Goal: Information Seeking & Learning: Learn about a topic

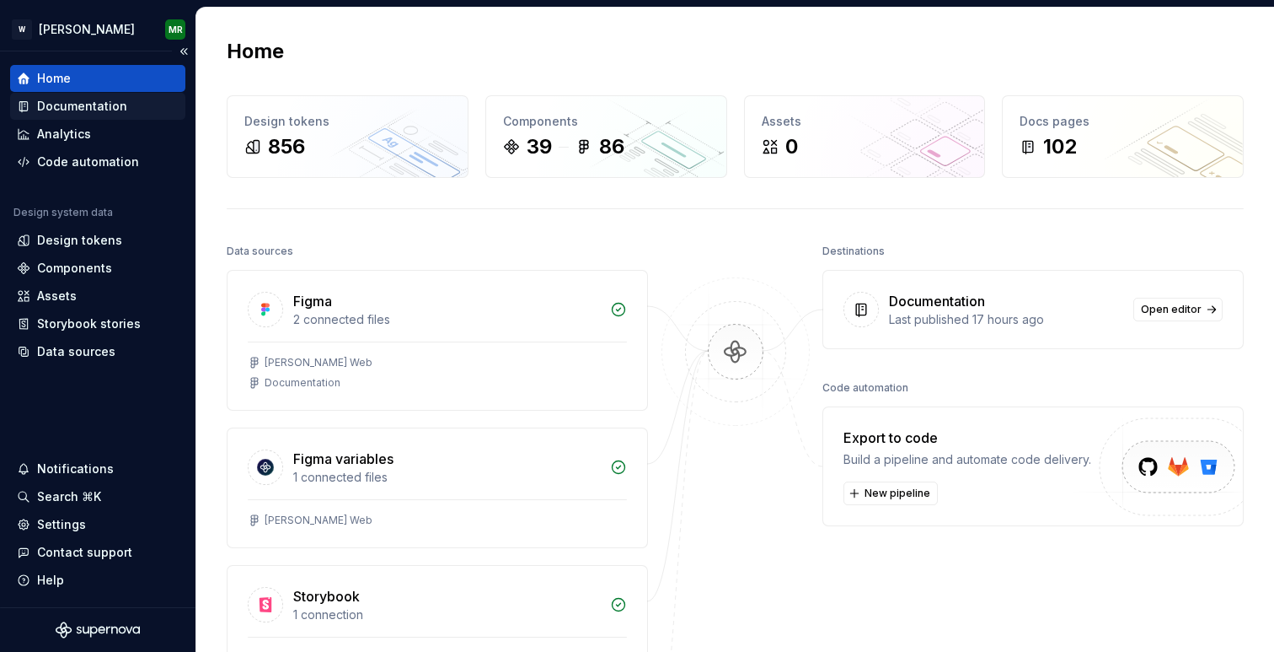
click at [80, 107] on div "Documentation" at bounding box center [82, 106] width 90 height 17
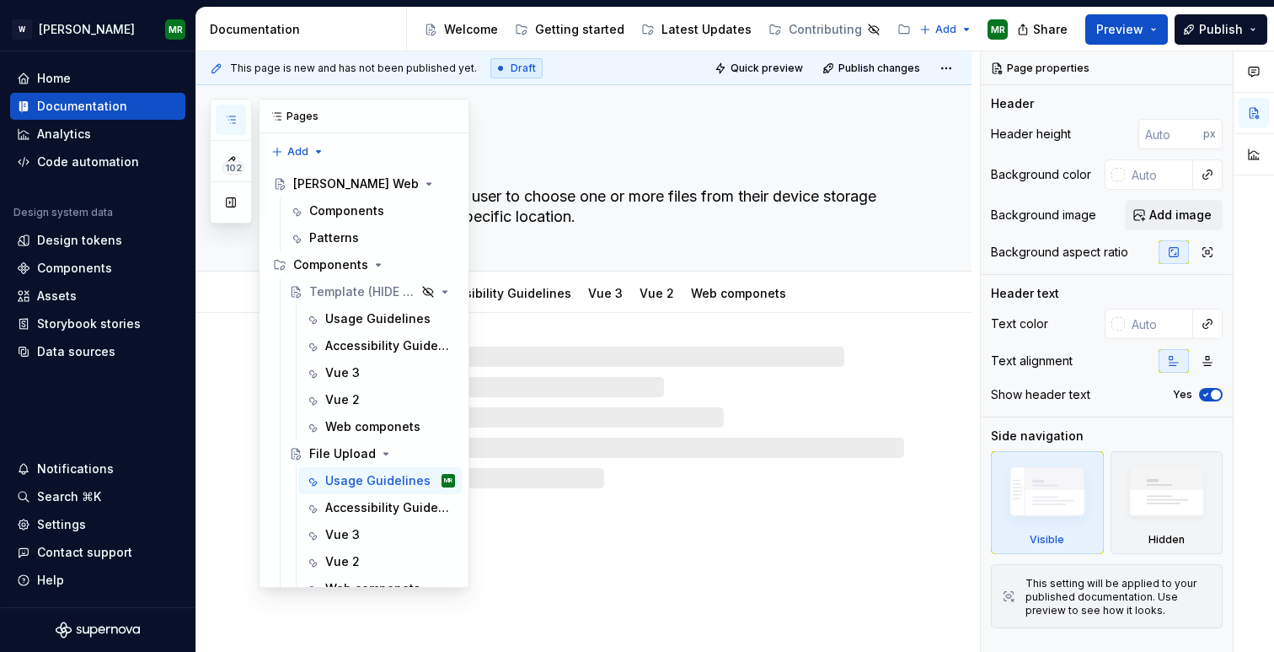
click at [228, 113] on icon "button" at bounding box center [230, 119] width 13 height 13
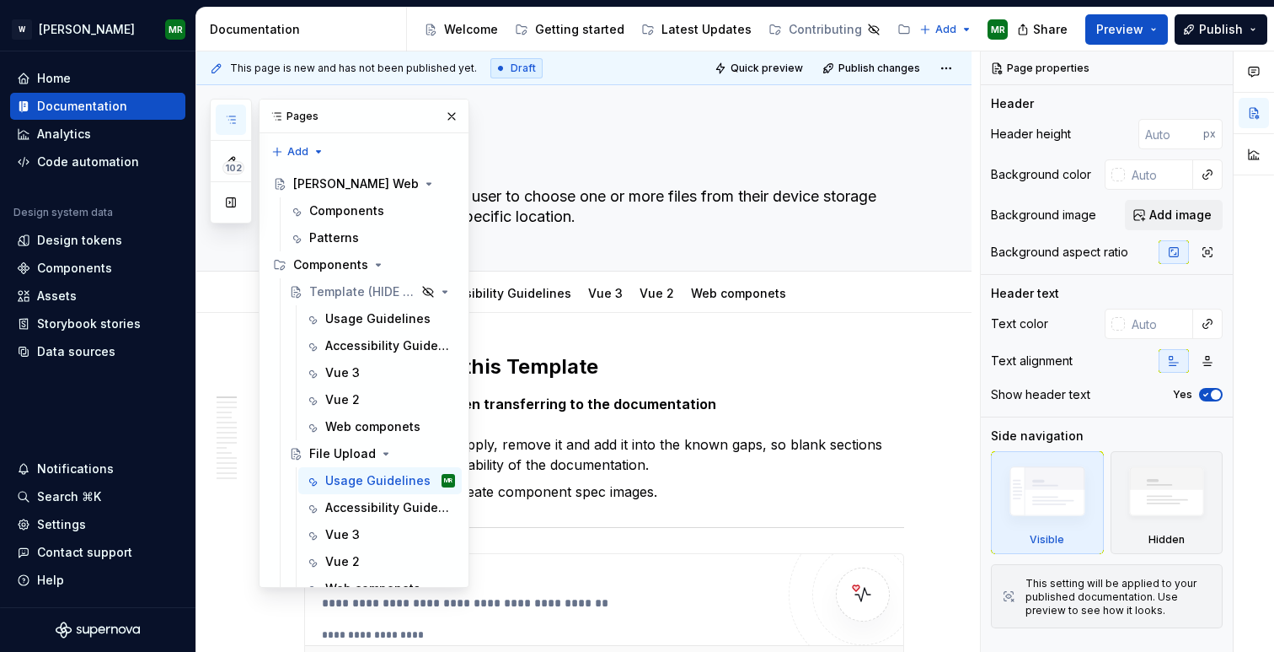
click at [228, 113] on icon "button" at bounding box center [230, 119] width 13 height 13
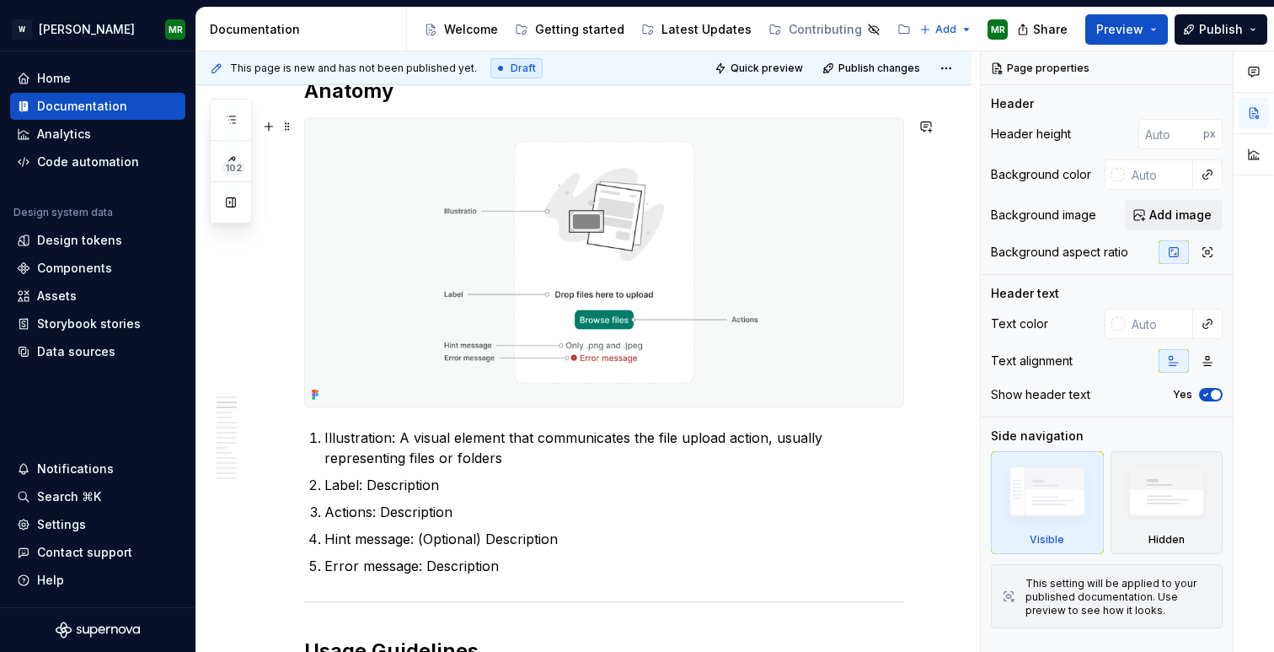
scroll to position [1071, 0]
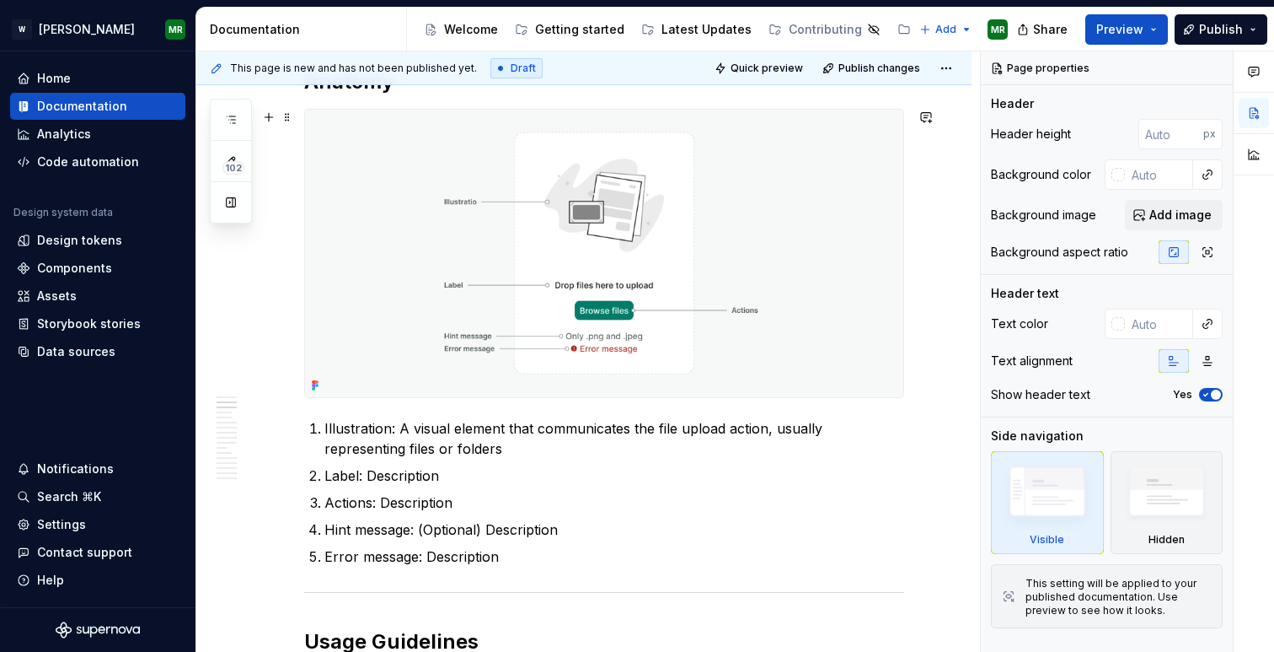
click at [618, 190] on img at bounding box center [604, 253] width 598 height 287
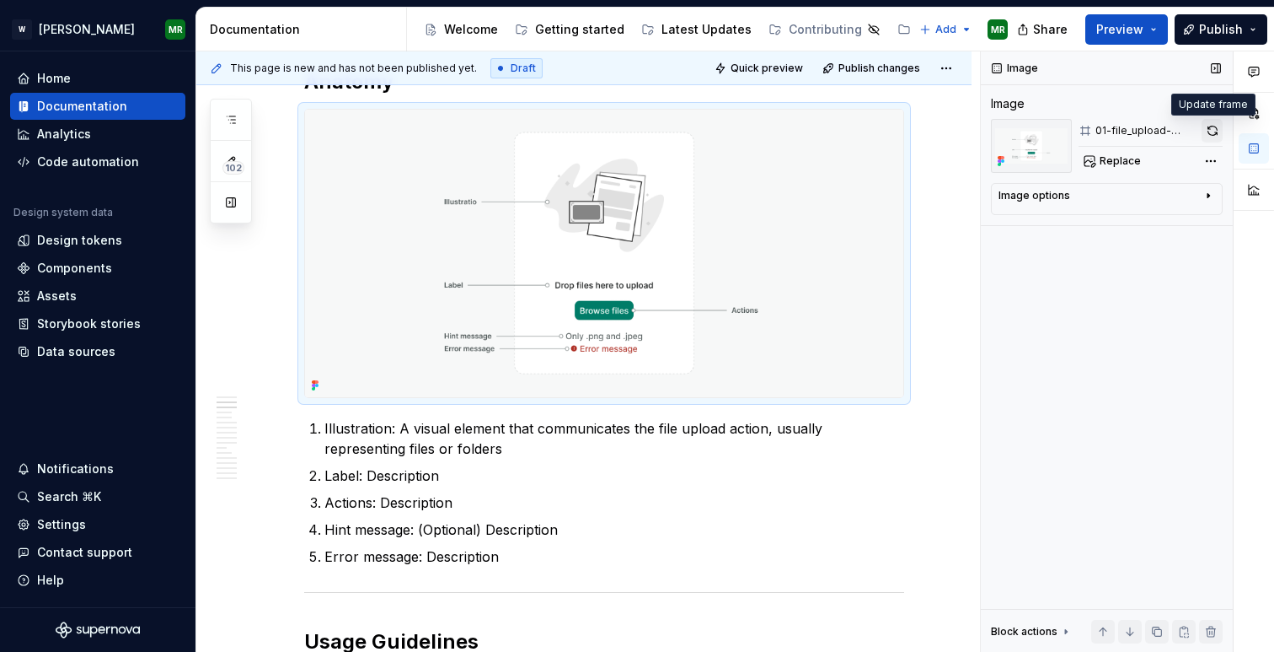
click at [1212, 129] on button "button" at bounding box center [1212, 131] width 21 height 24
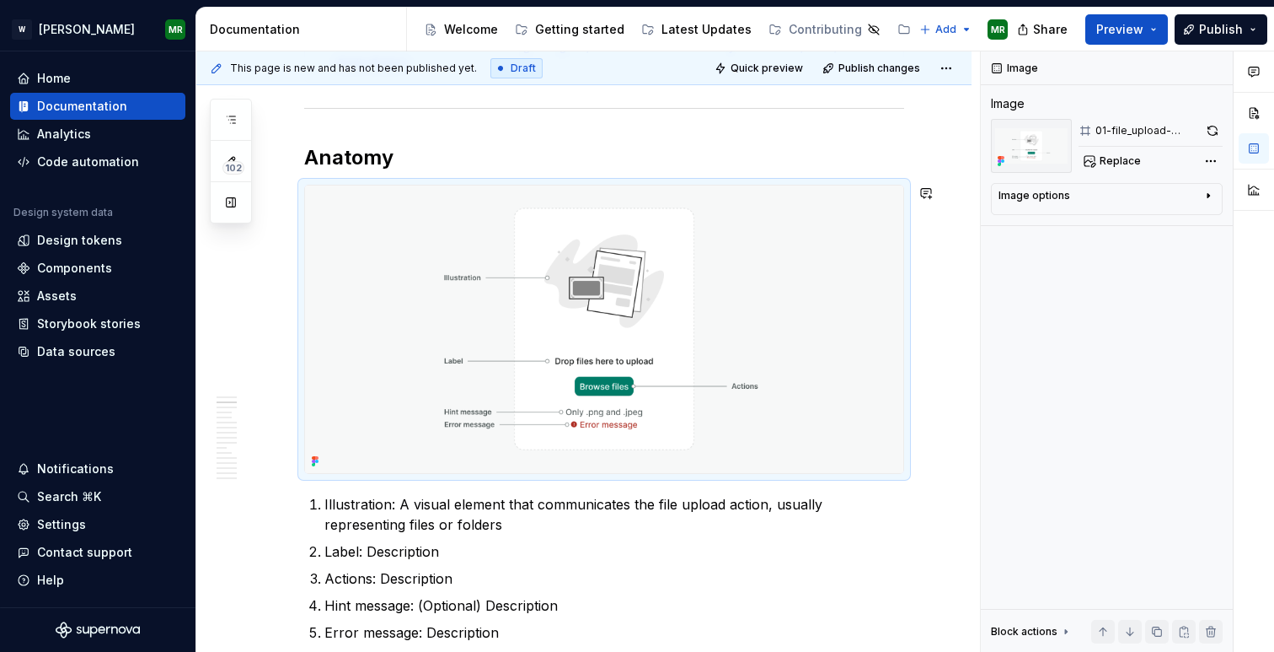
scroll to position [998, 0]
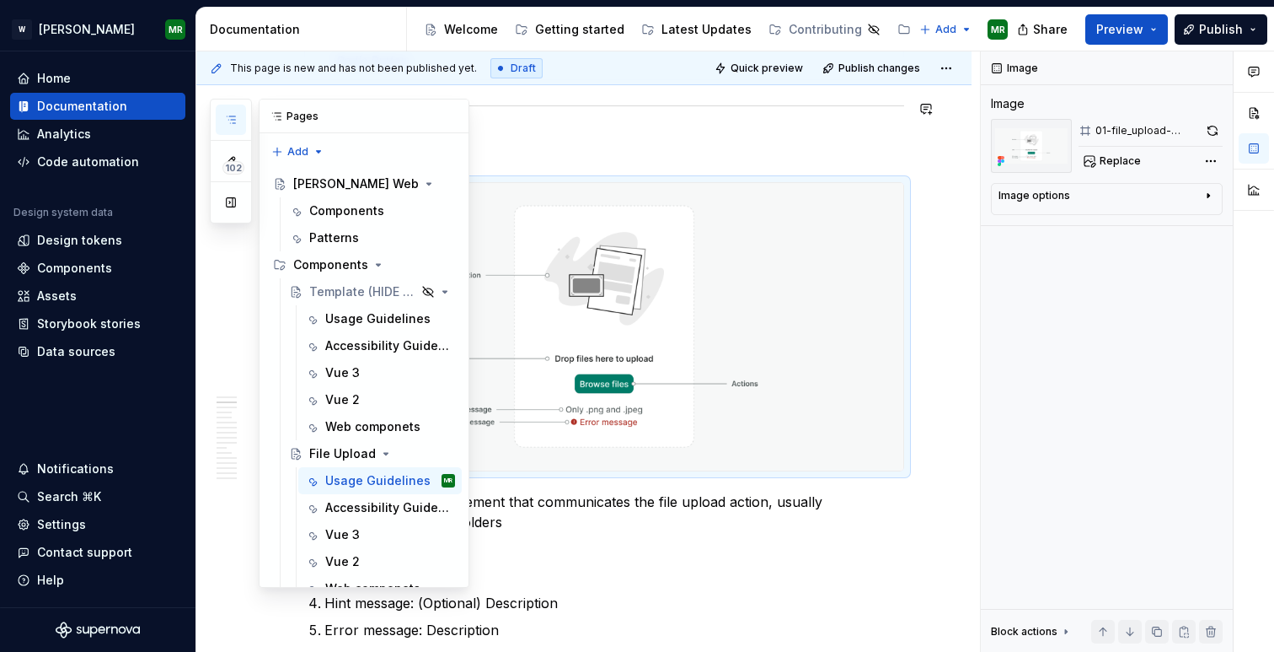
click at [238, 121] on button "button" at bounding box center [231, 120] width 30 height 30
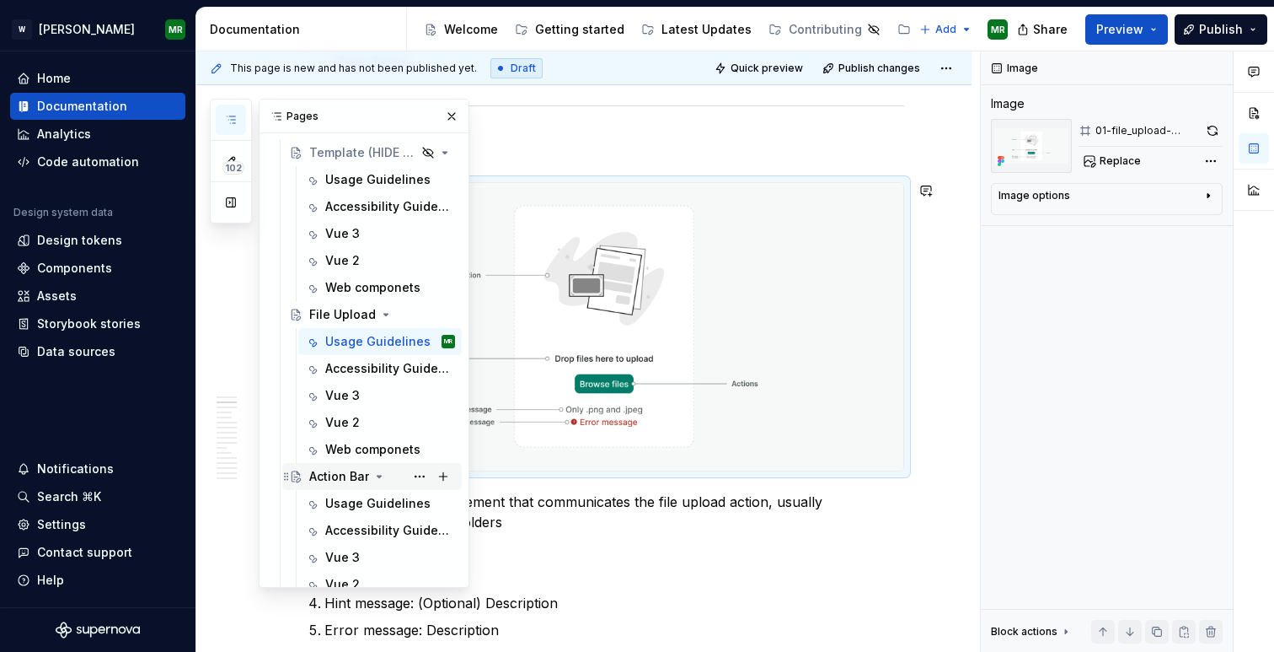
scroll to position [137, 0]
click at [418, 319] on button "Page tree" at bounding box center [420, 316] width 24 height 24
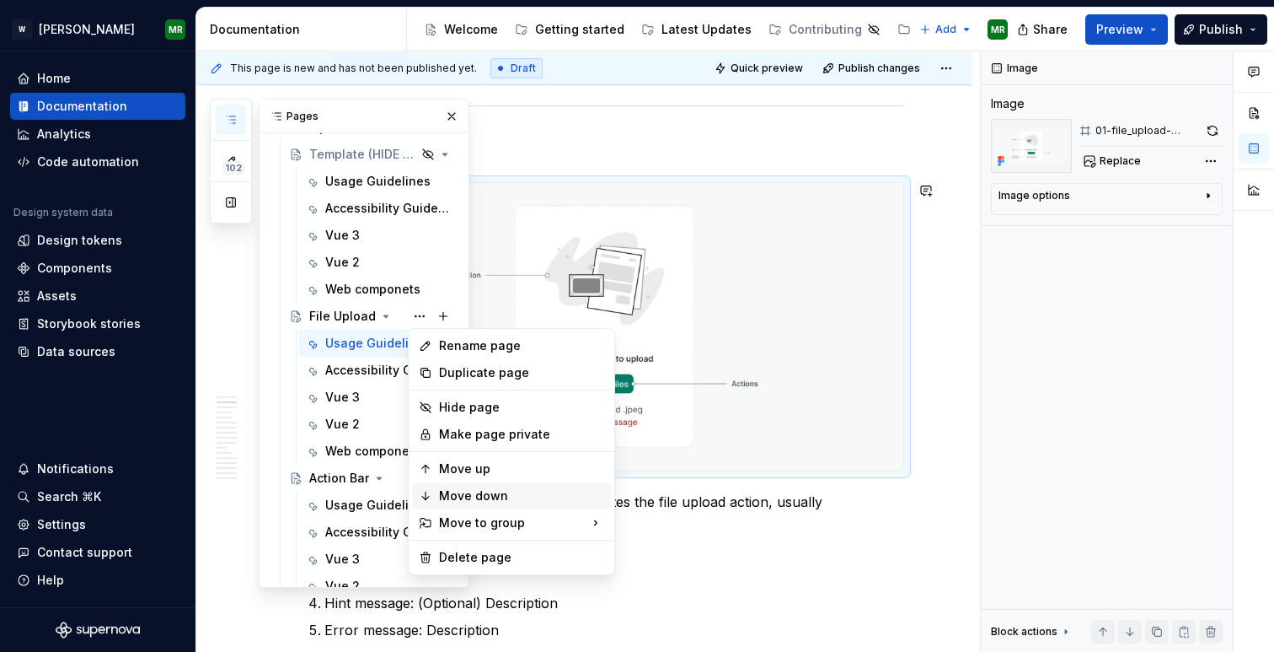
click at [453, 494] on div "Move down" at bounding box center [521, 495] width 165 height 17
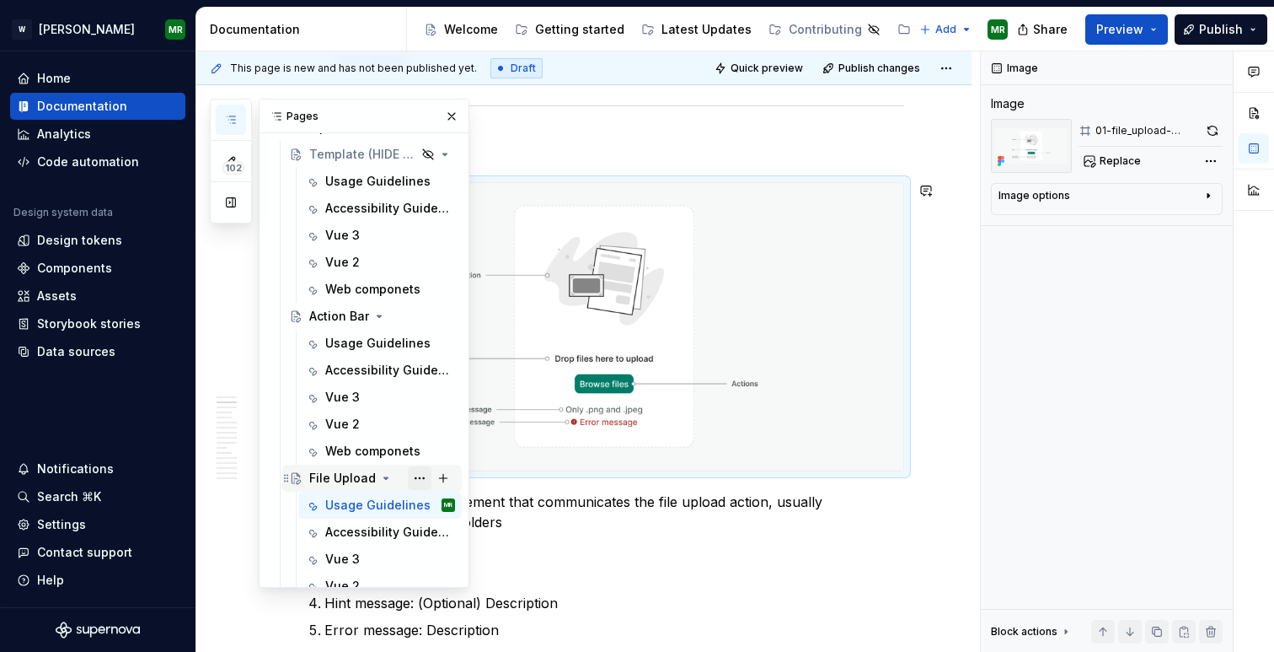
click at [420, 477] on button "Page tree" at bounding box center [420, 478] width 24 height 24
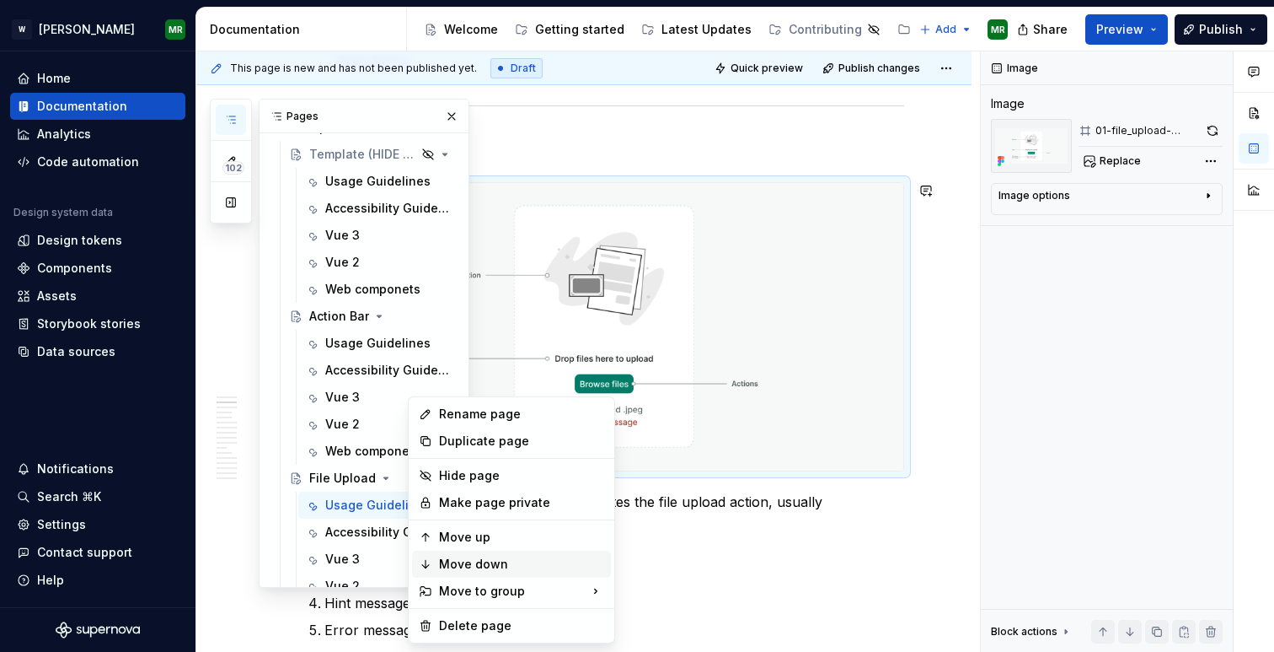
click at [453, 565] on div "Move down" at bounding box center [521, 563] width 165 height 17
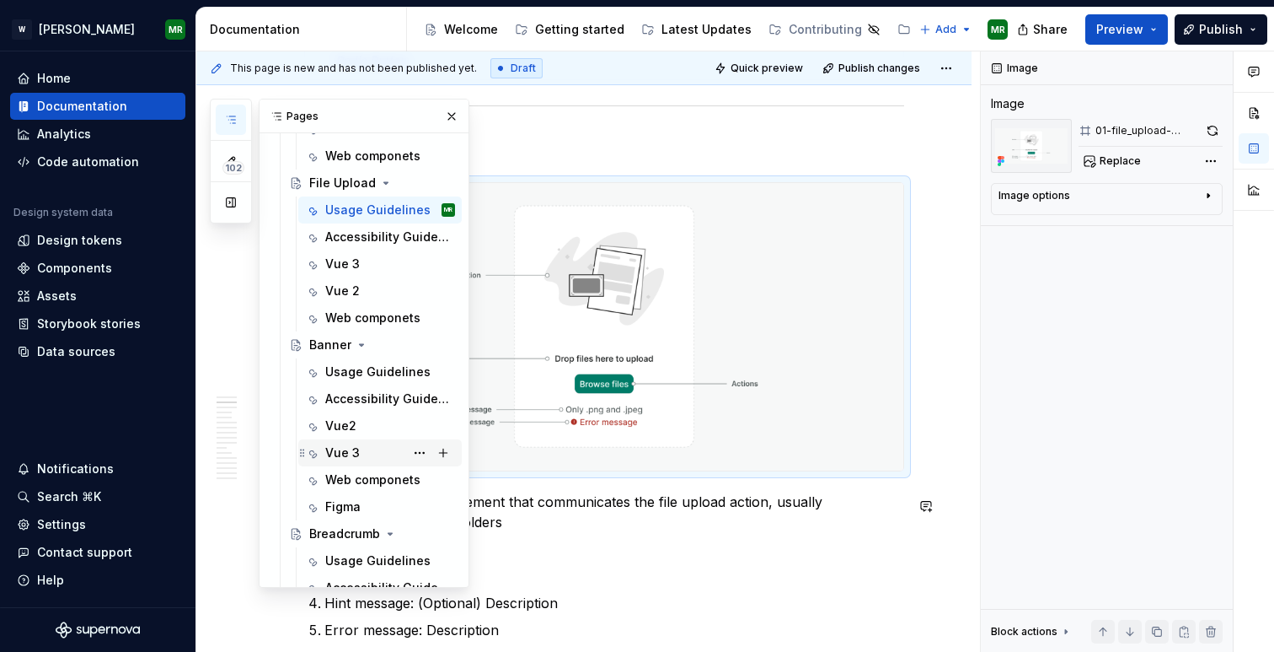
scroll to position [601, 0]
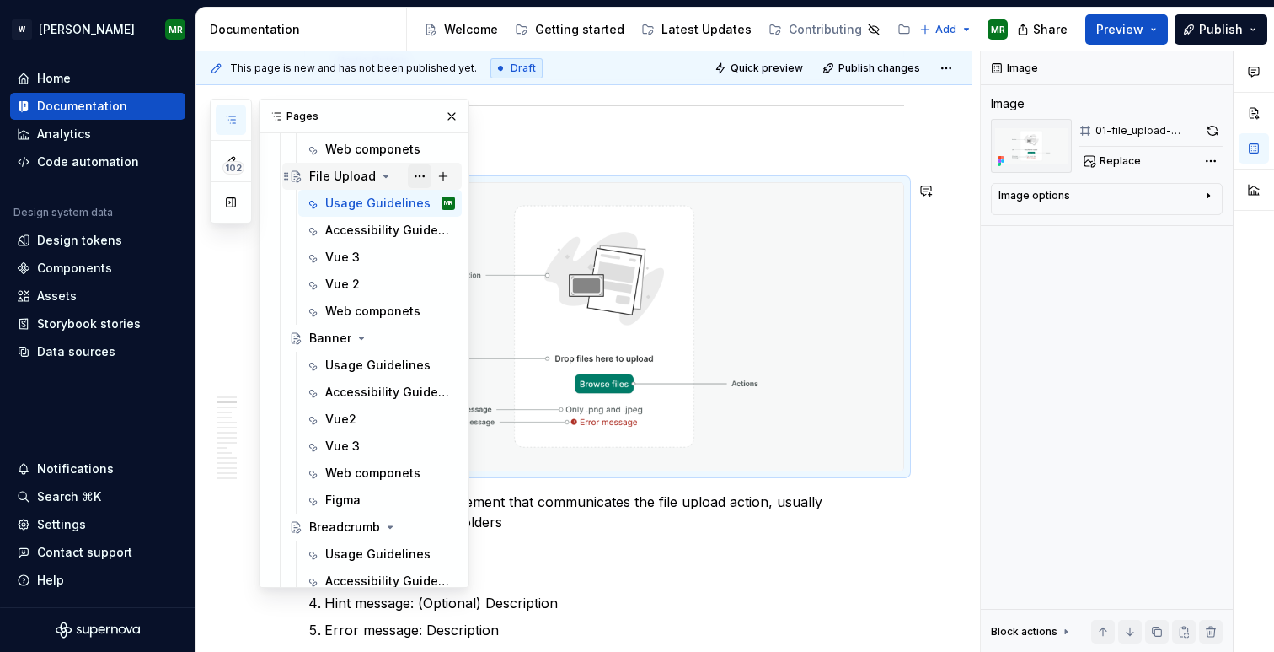
click at [422, 172] on button "Page tree" at bounding box center [420, 176] width 24 height 24
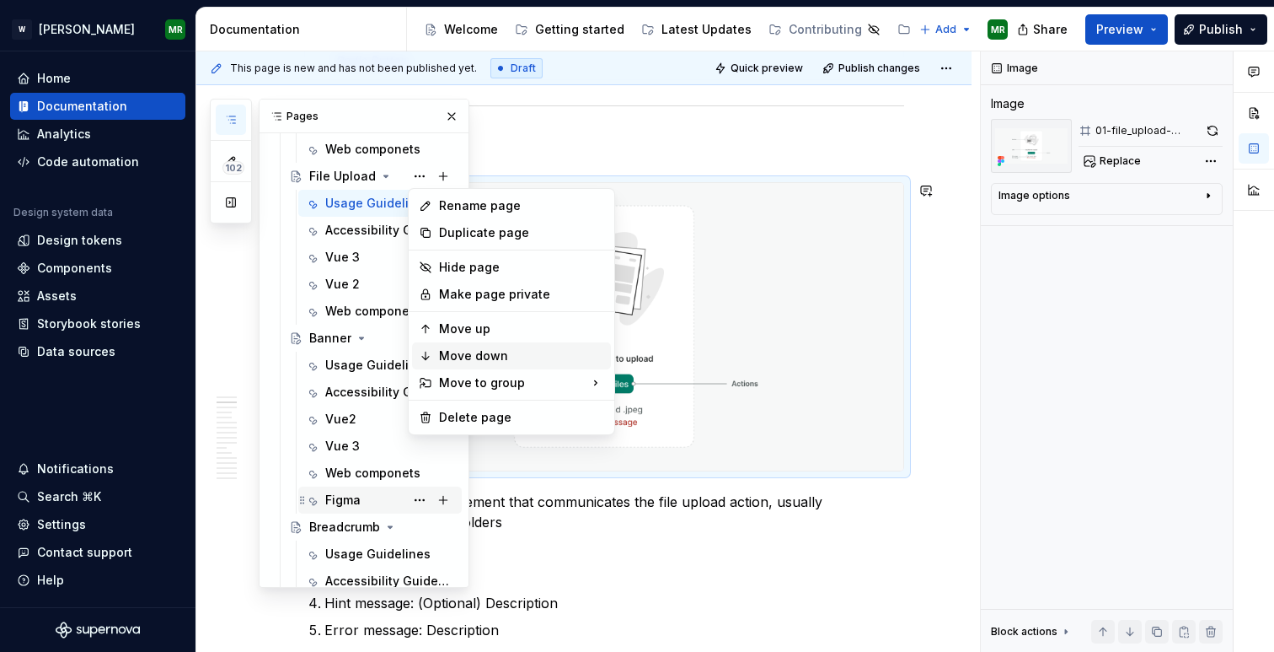
click at [454, 347] on div "Move down" at bounding box center [521, 355] width 165 height 17
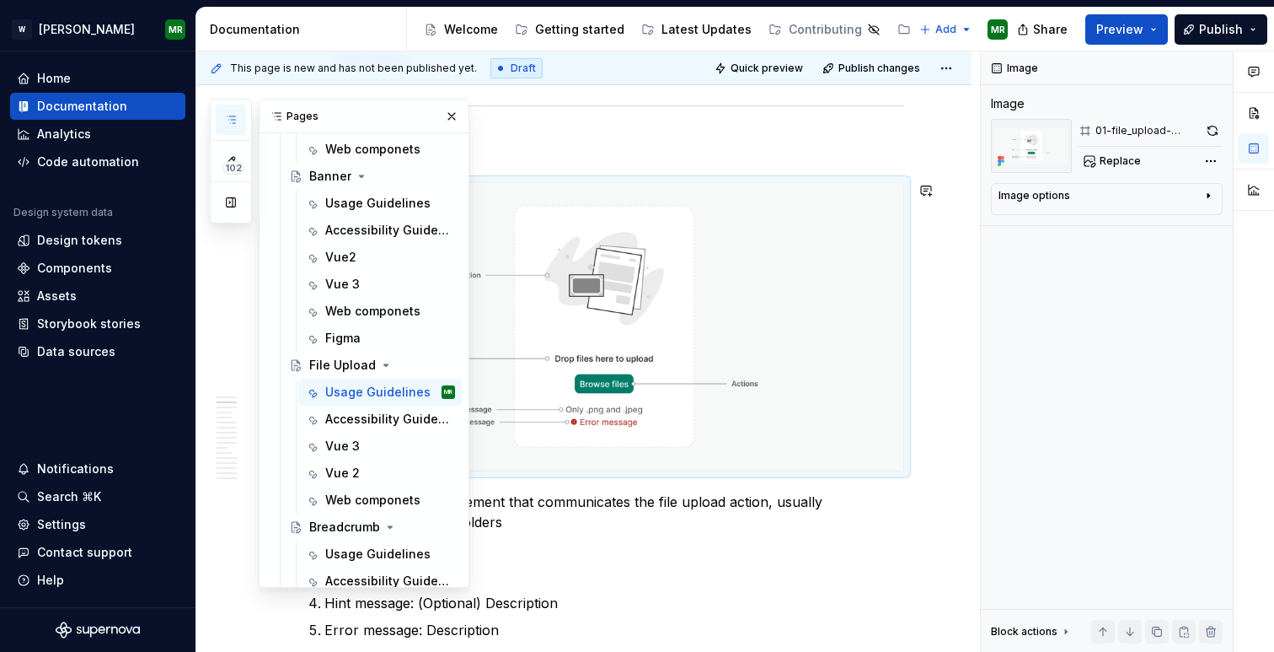
click at [0, 0] on button "Page tree" at bounding box center [0, 0] width 0 height 0
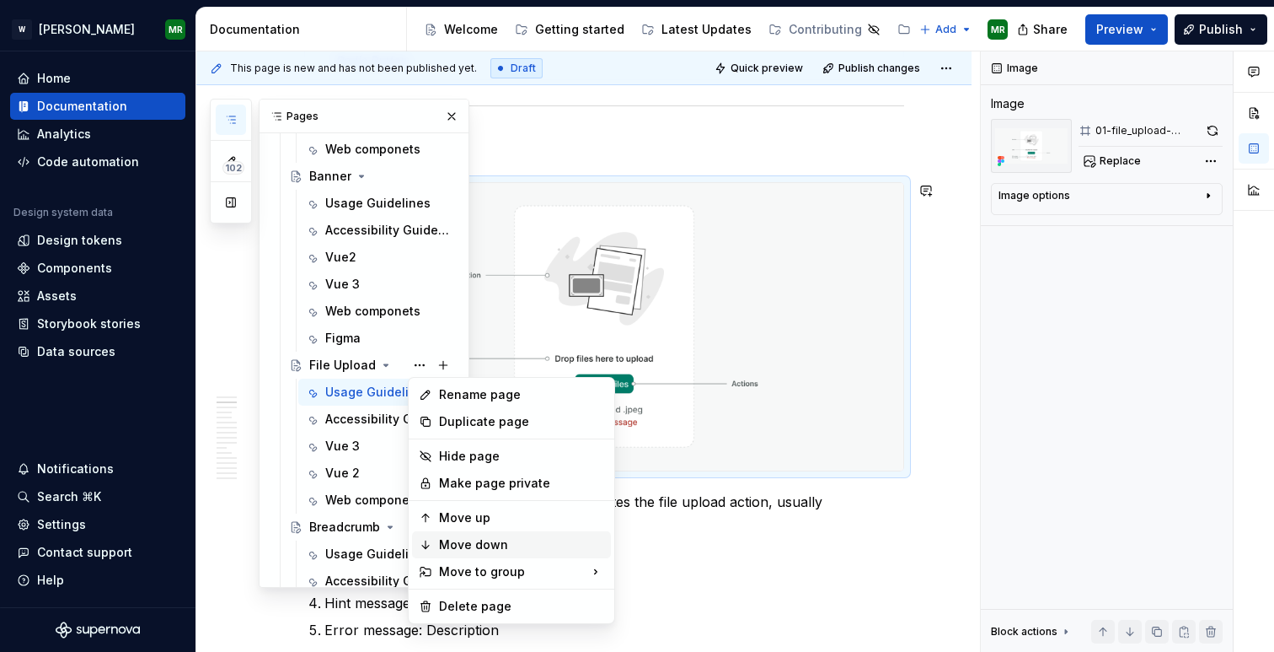
click at [439, 544] on div "Move down" at bounding box center [521, 544] width 165 height 17
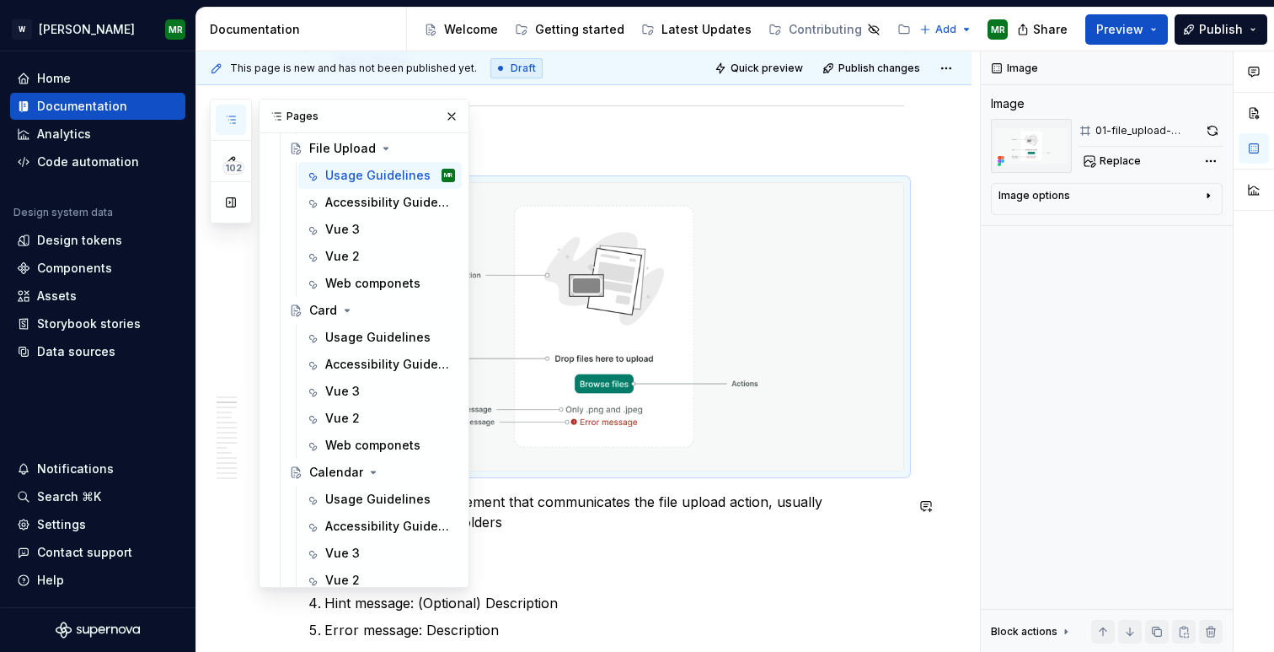
scroll to position [1126, 0]
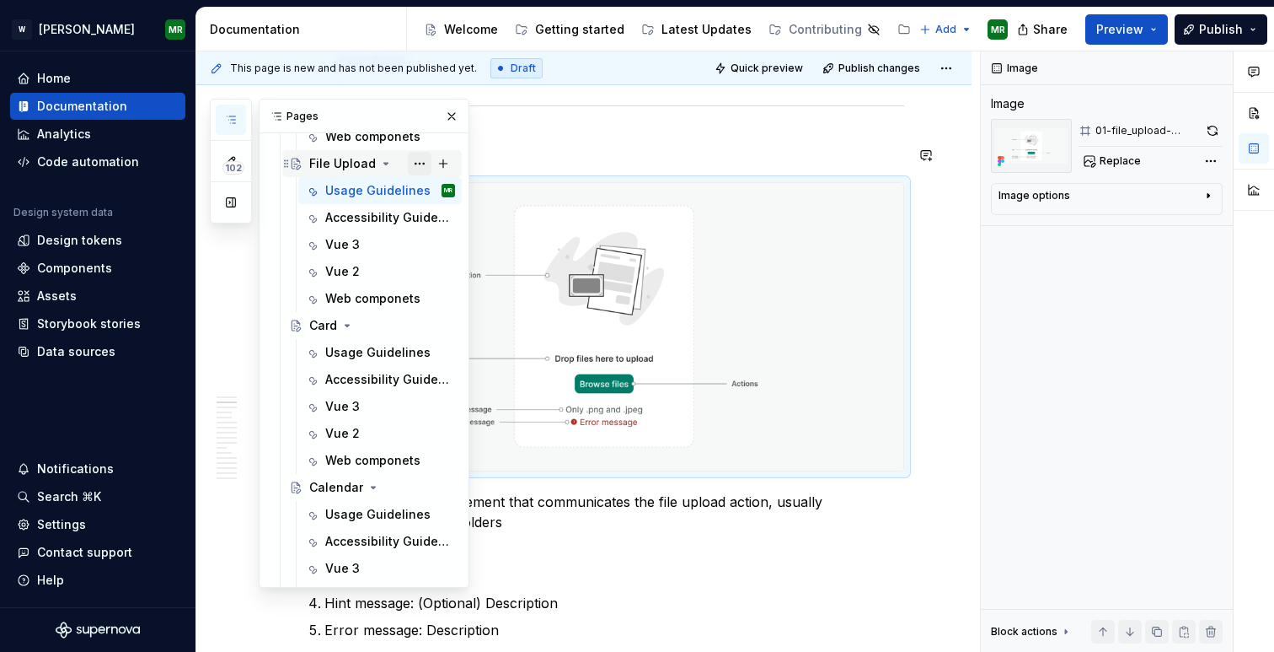
click at [417, 163] on button "Page tree" at bounding box center [420, 164] width 24 height 24
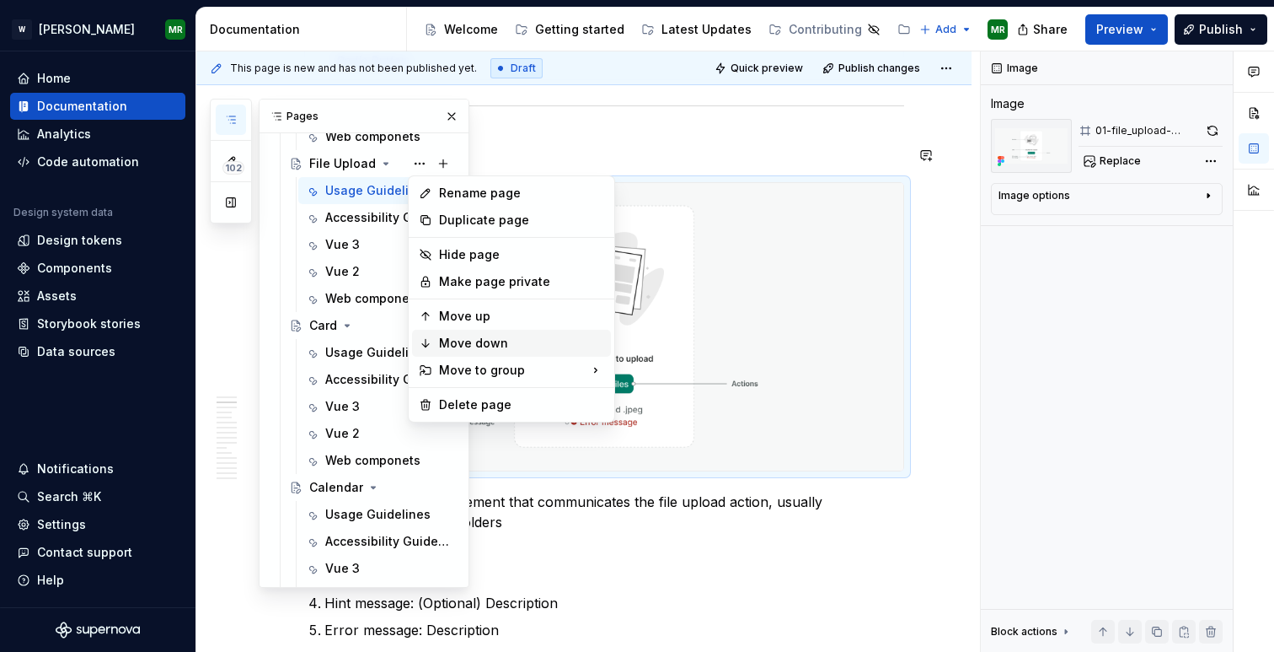
click at [470, 335] on div "Move down" at bounding box center [521, 343] width 165 height 17
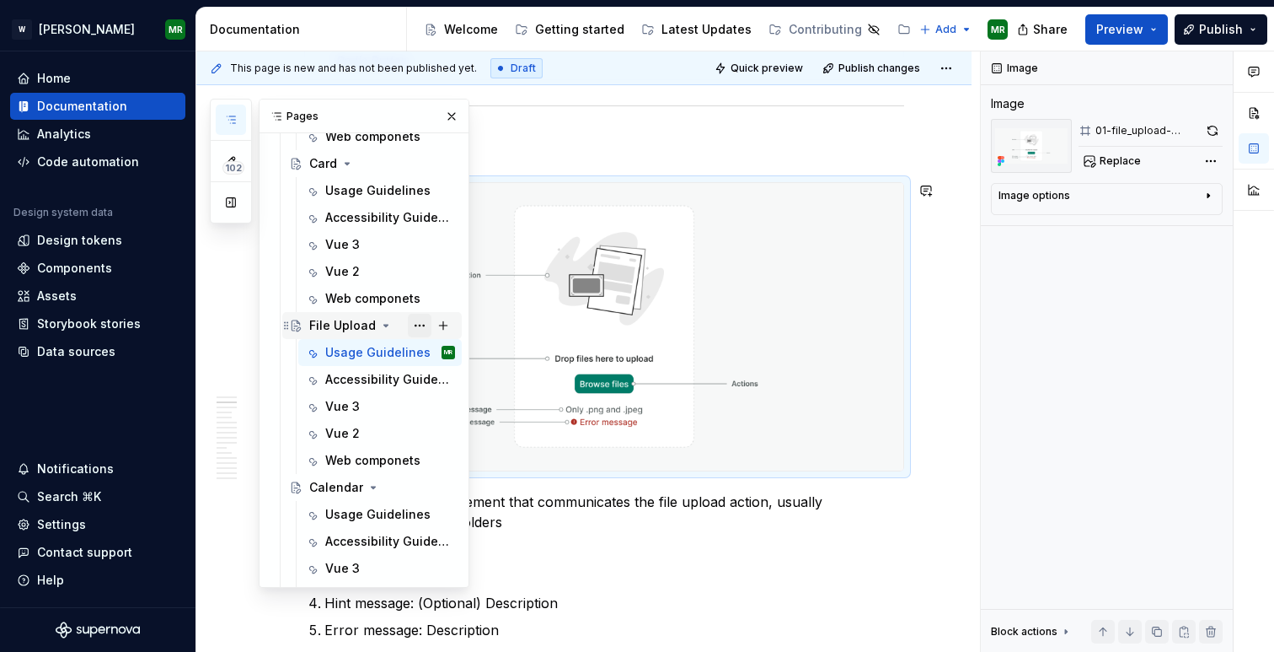
click at [420, 319] on button "Page tree" at bounding box center [420, 326] width 24 height 24
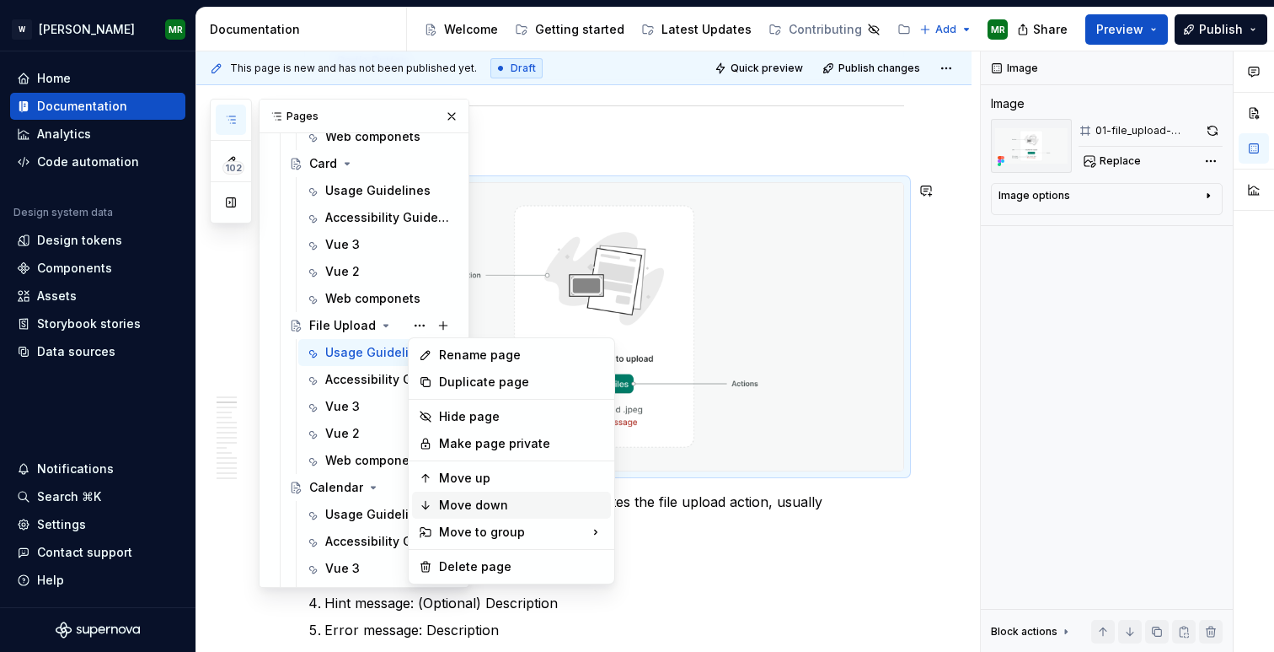
click at [450, 505] on div "Move down" at bounding box center [521, 504] width 165 height 17
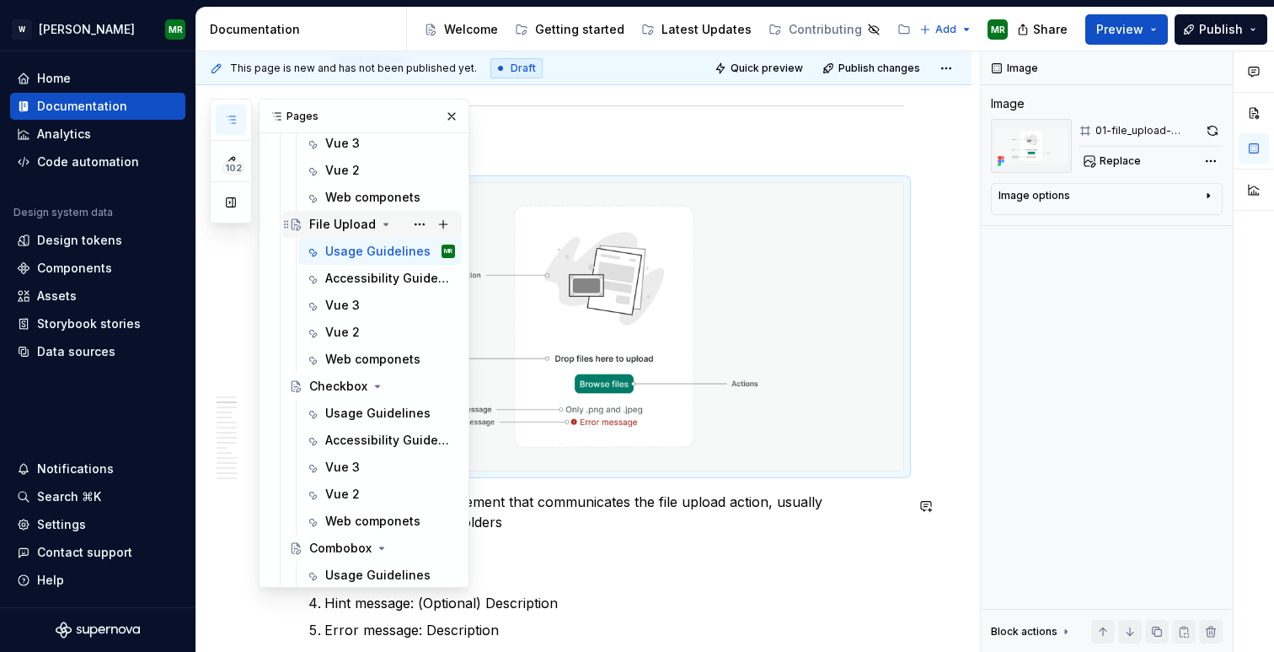
scroll to position [1398, 0]
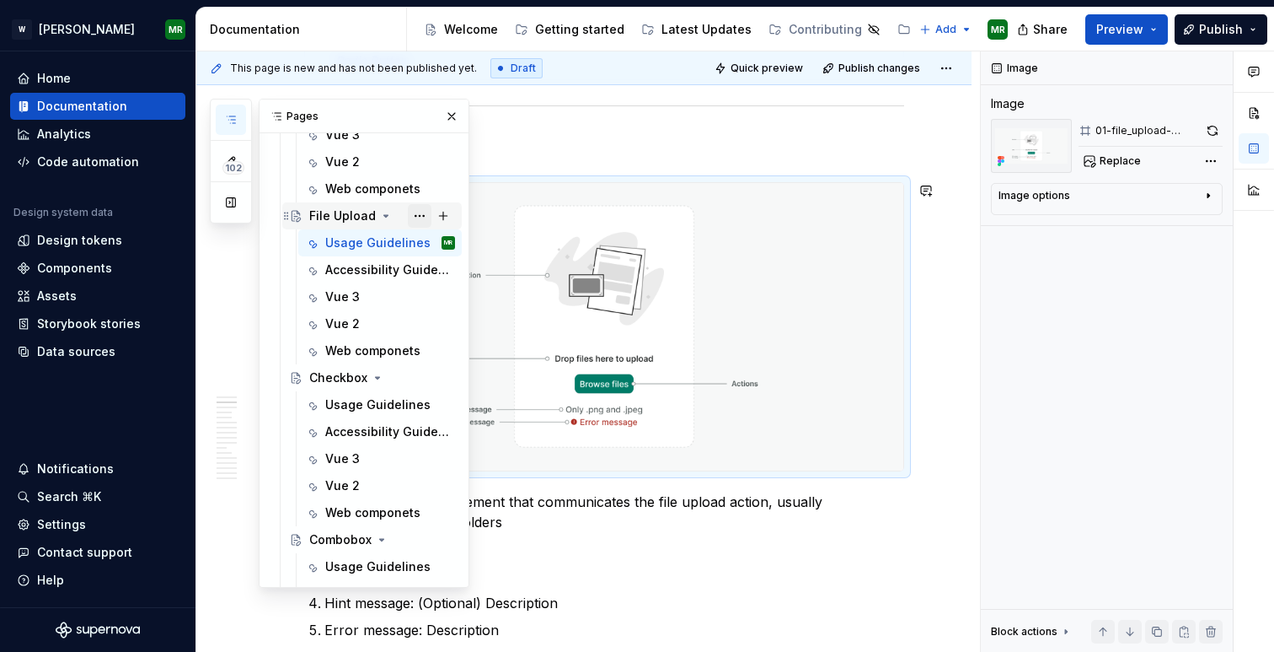
click at [418, 212] on button "Page tree" at bounding box center [420, 216] width 24 height 24
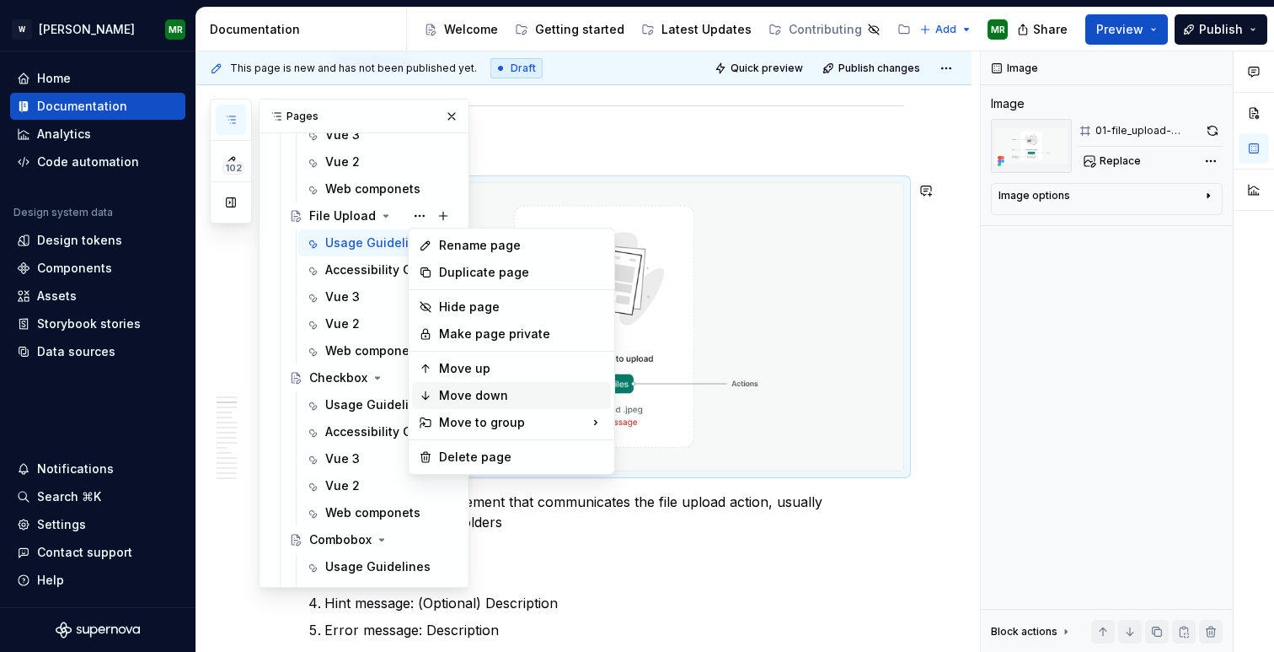
click at [451, 397] on div "Move down" at bounding box center [521, 395] width 165 height 17
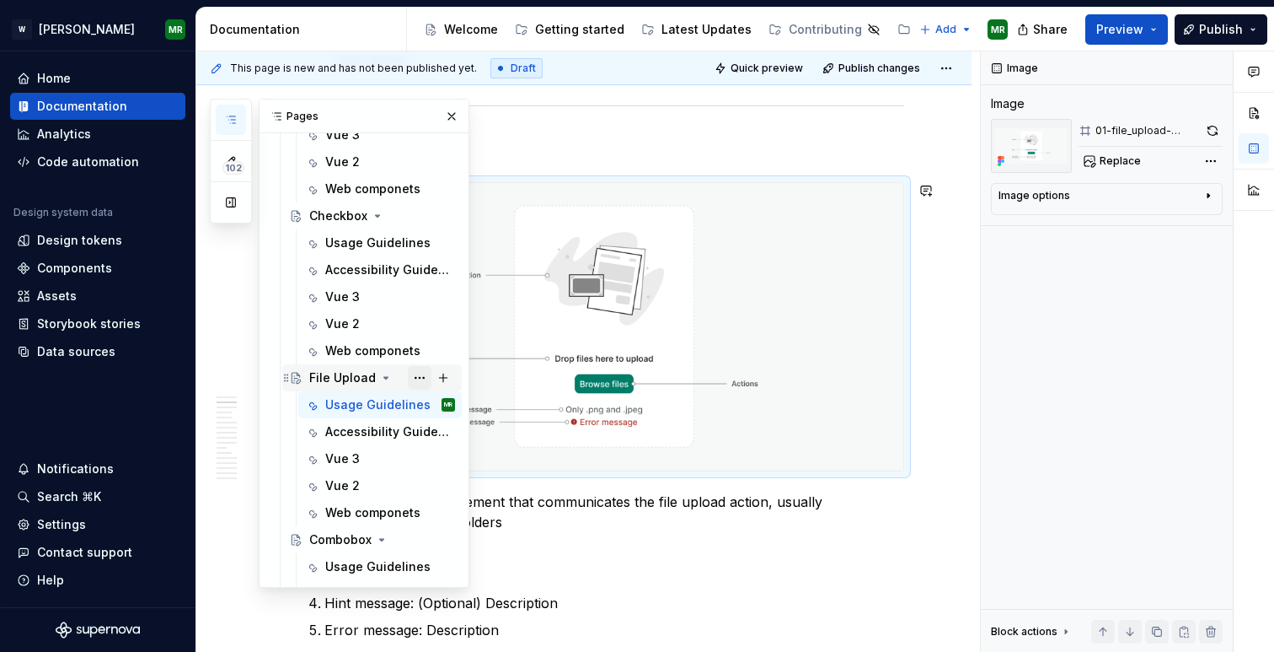
click at [421, 376] on button "Page tree" at bounding box center [420, 378] width 24 height 24
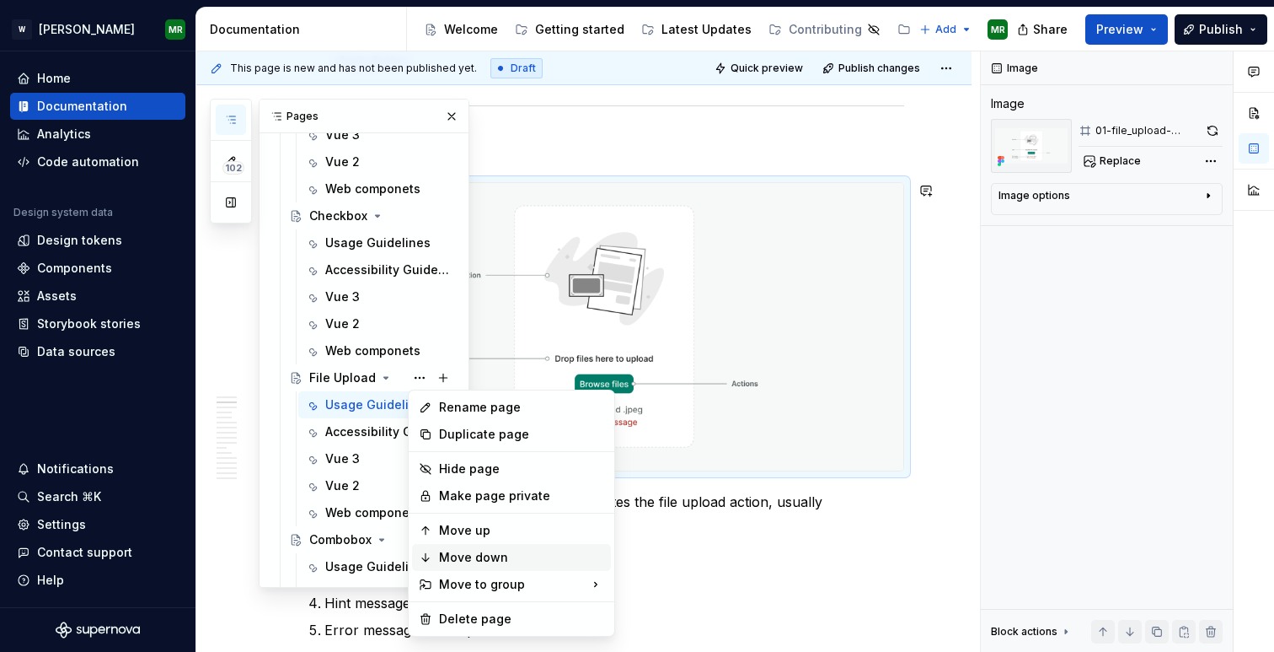
click at [430, 559] on icon at bounding box center [425, 556] width 13 height 13
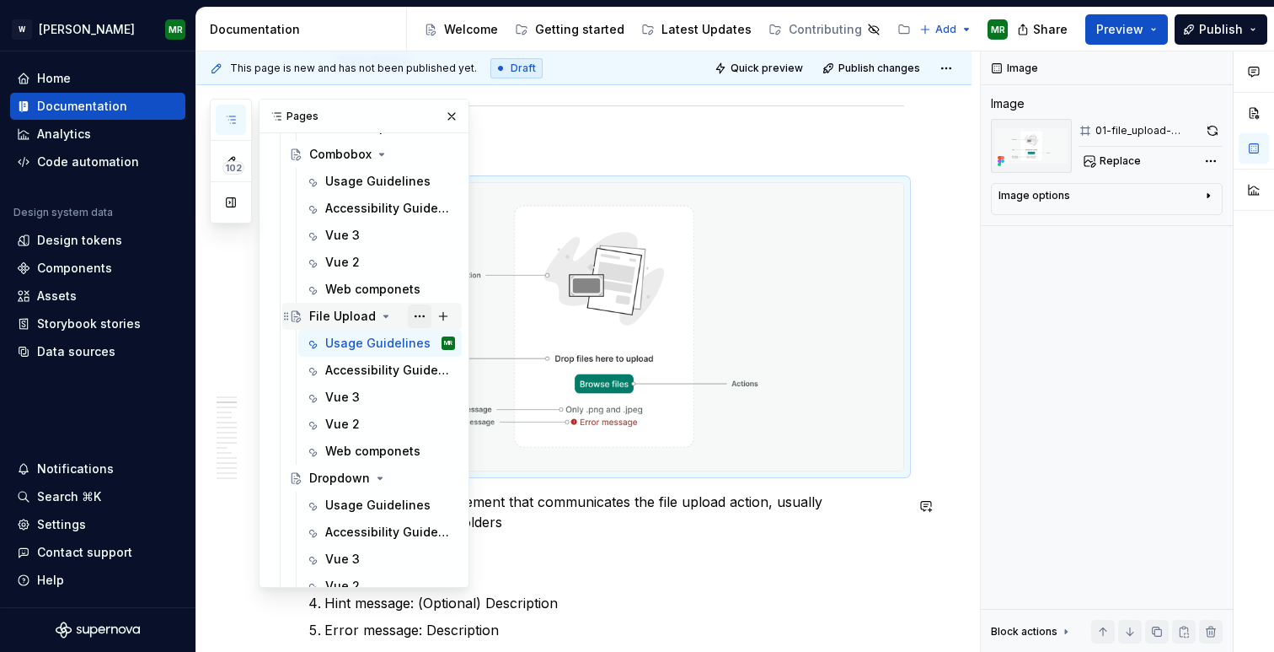
scroll to position [1686, 0]
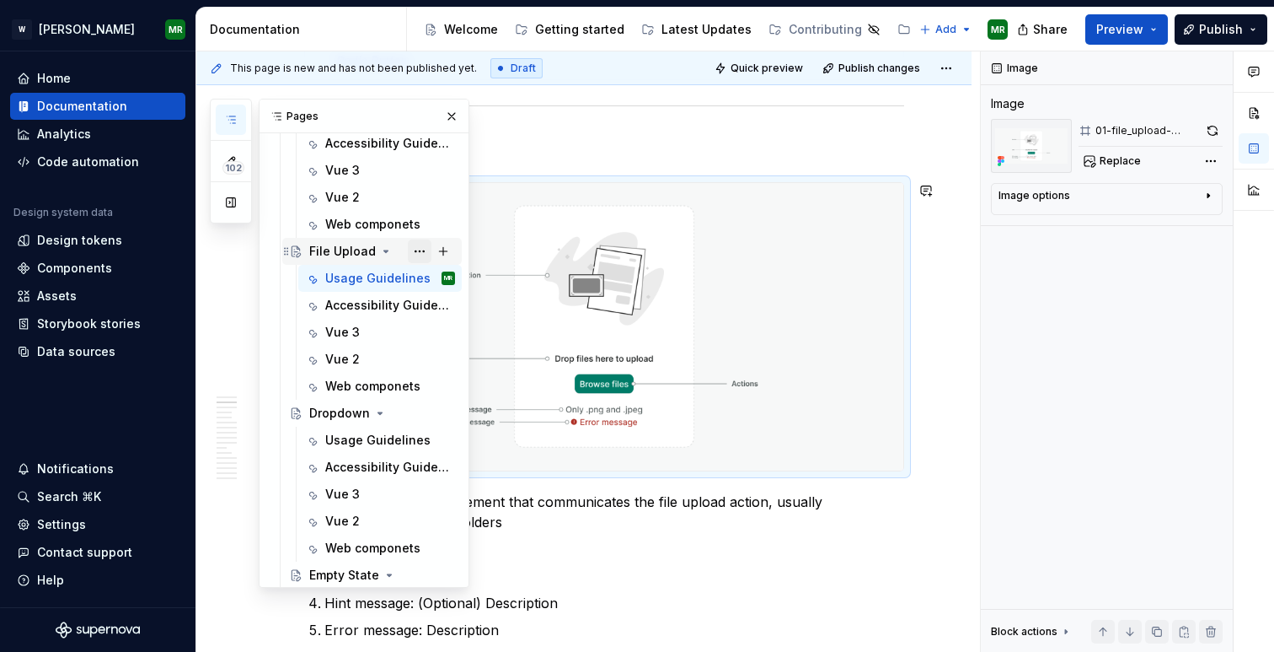
click at [418, 255] on button "Page tree" at bounding box center [420, 251] width 24 height 24
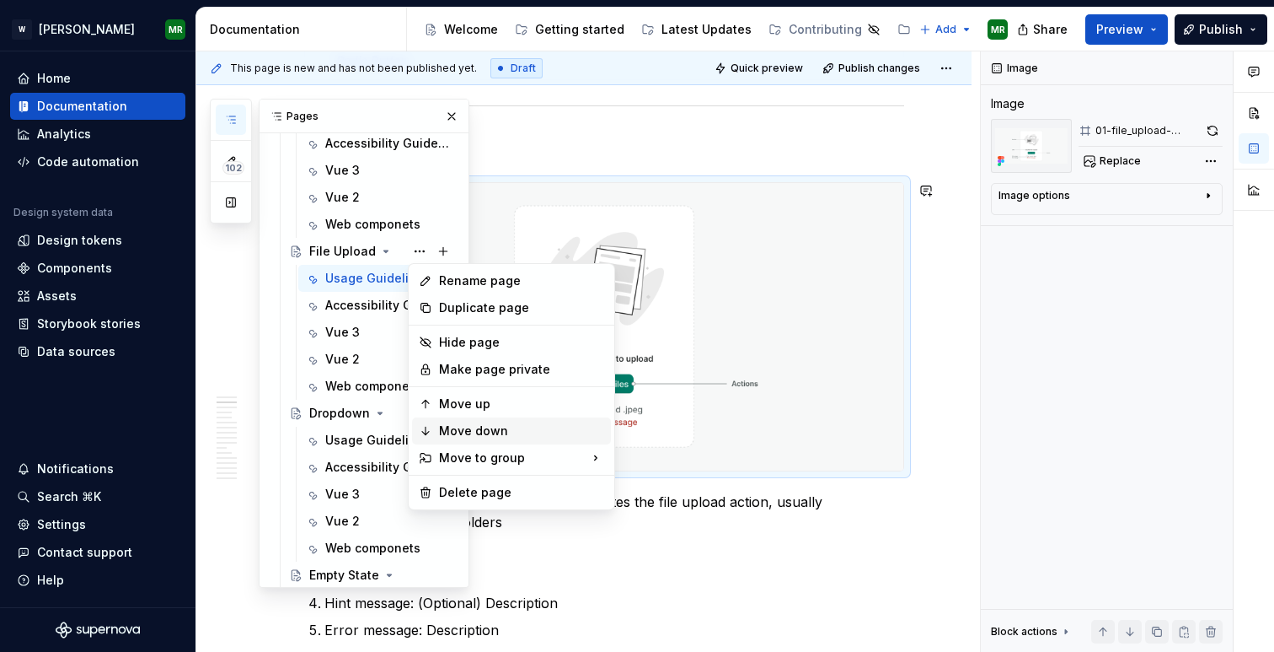
click at [444, 428] on div "Move down" at bounding box center [521, 430] width 165 height 17
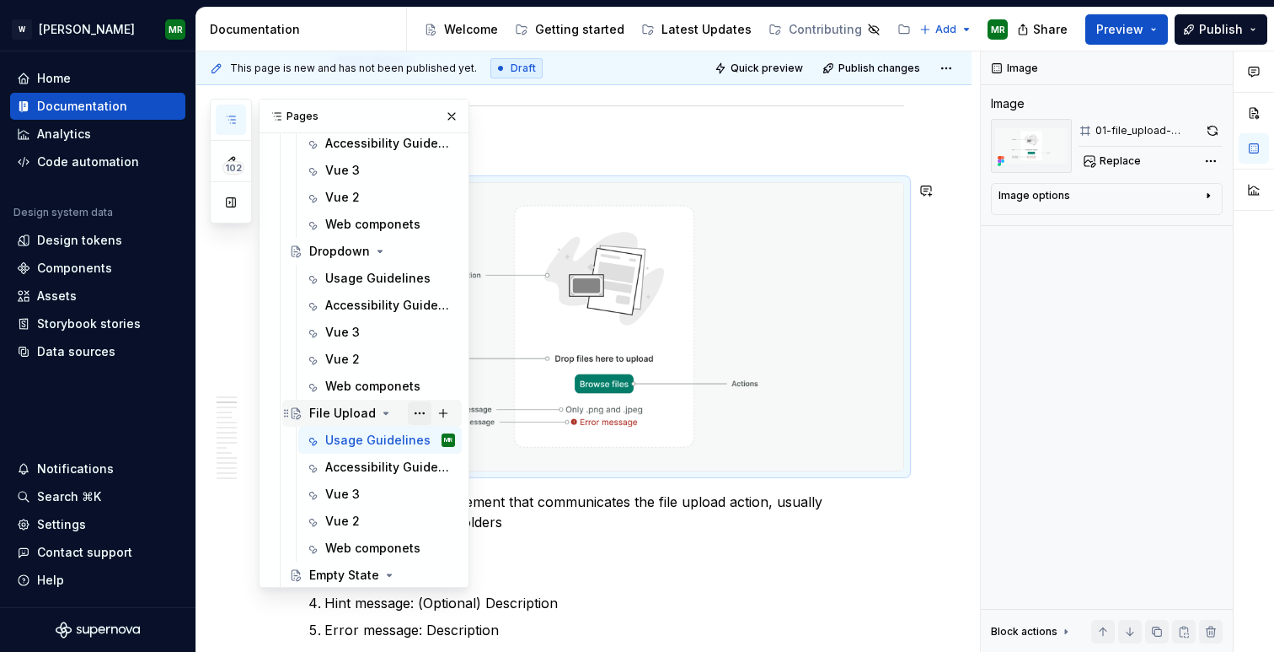
click at [420, 410] on button "Page tree" at bounding box center [420, 413] width 24 height 24
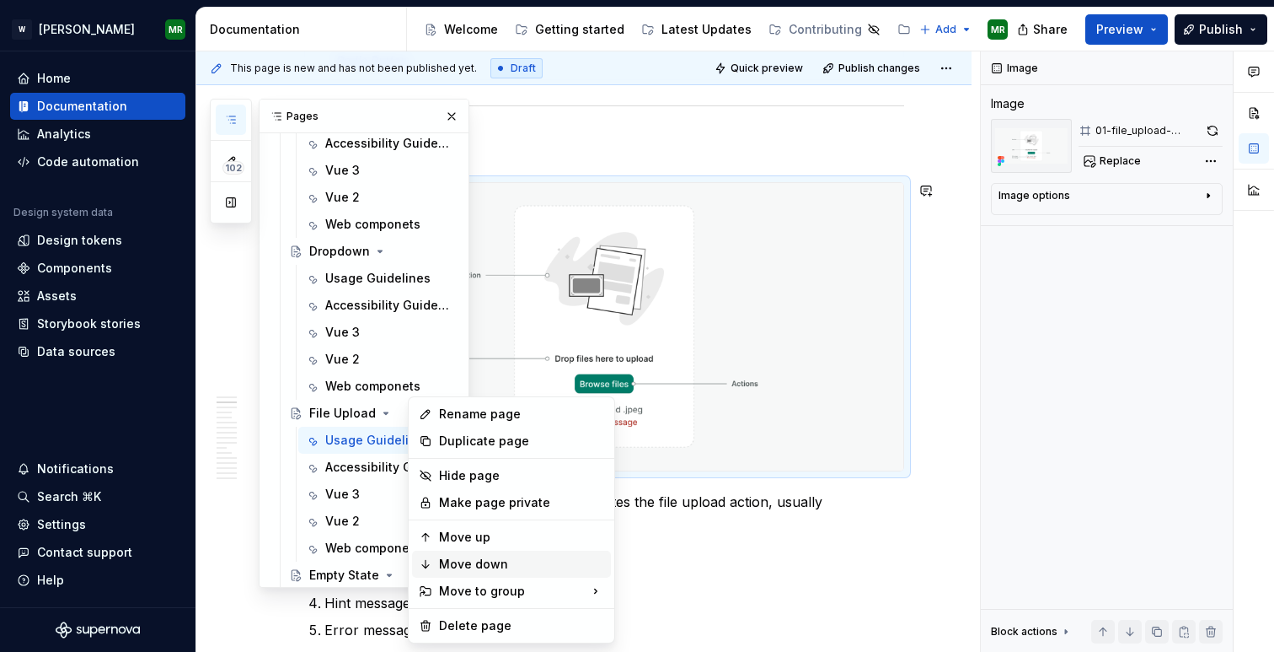
click at [441, 558] on div "Move down" at bounding box center [521, 563] width 165 height 17
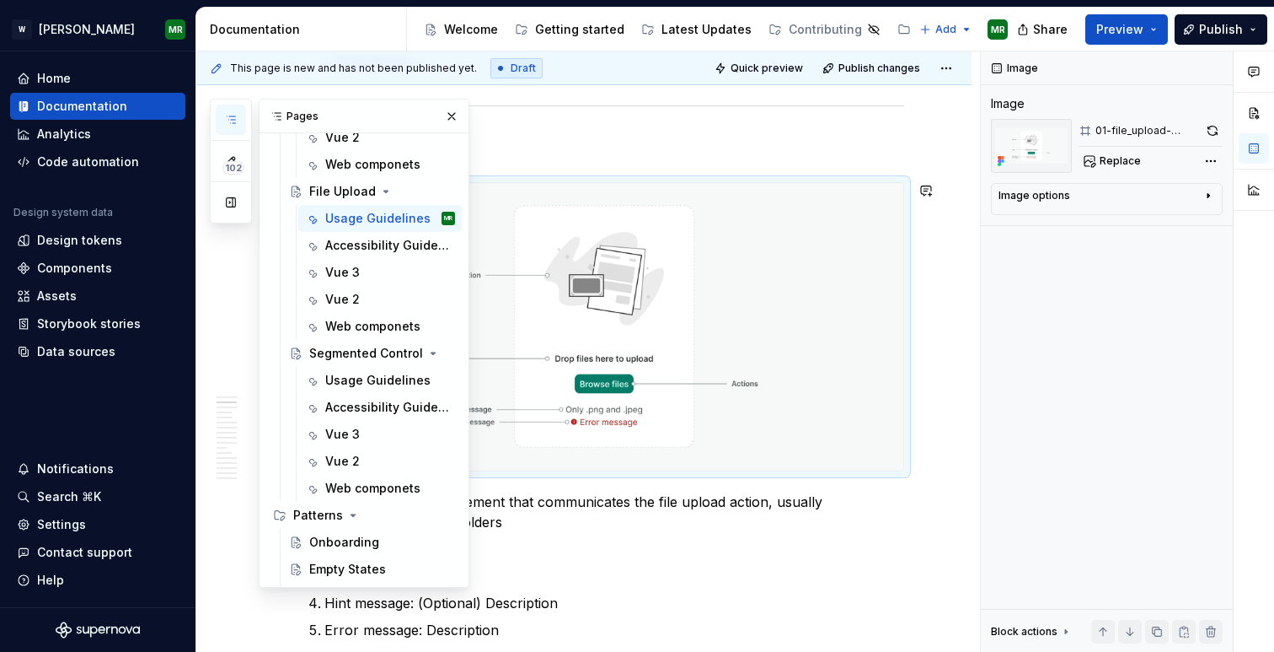
scroll to position [2095, 0]
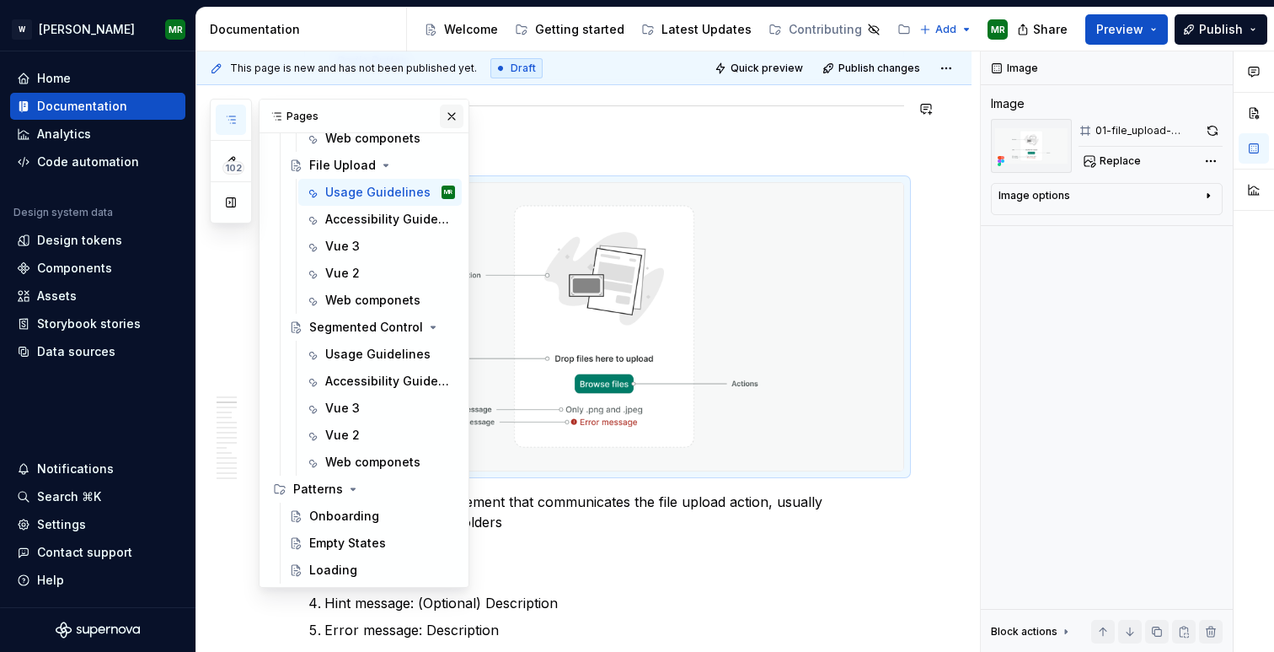
click at [450, 107] on button "button" at bounding box center [452, 117] width 24 height 24
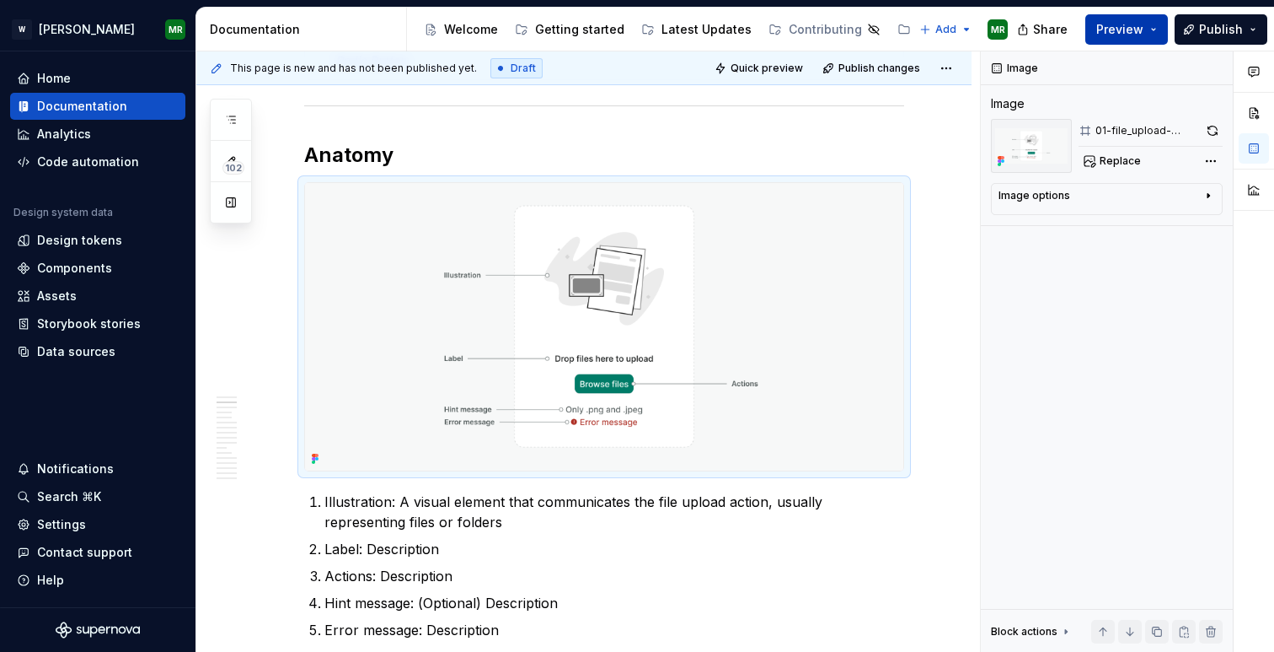
click at [1115, 30] on span "Preview" at bounding box center [1120, 29] width 47 height 17
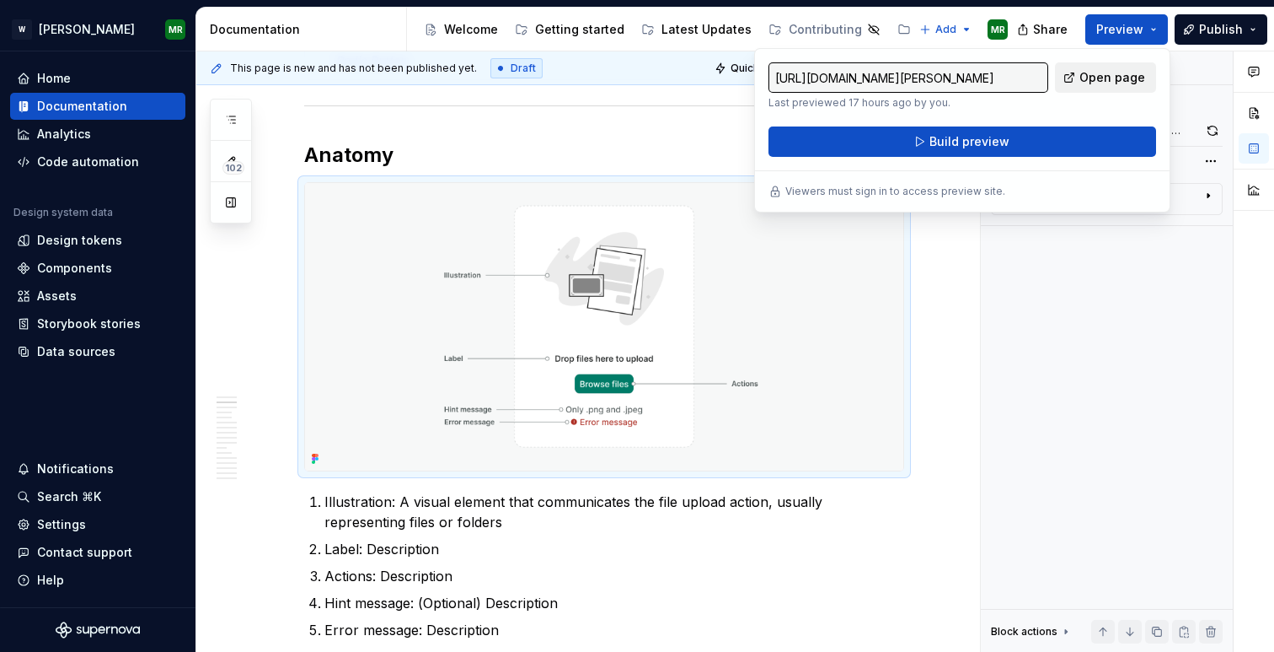
click at [1086, 78] on span "Open page" at bounding box center [1113, 77] width 66 height 17
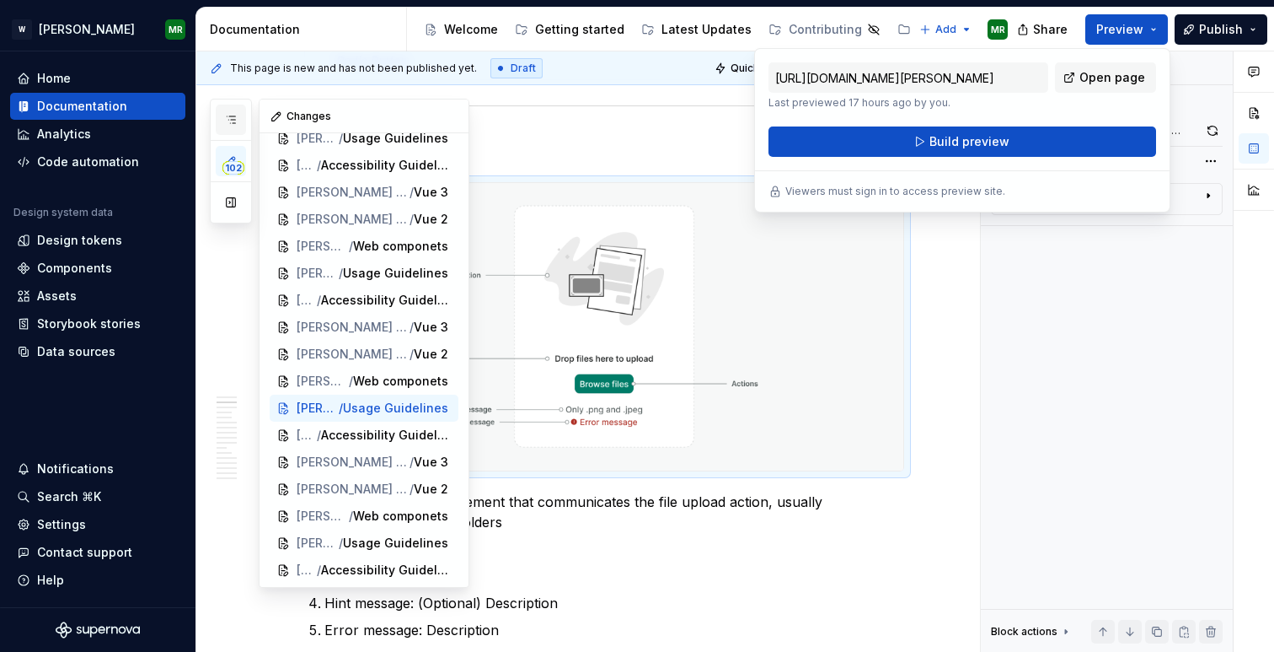
click at [233, 117] on icon "button" at bounding box center [230, 119] width 13 height 13
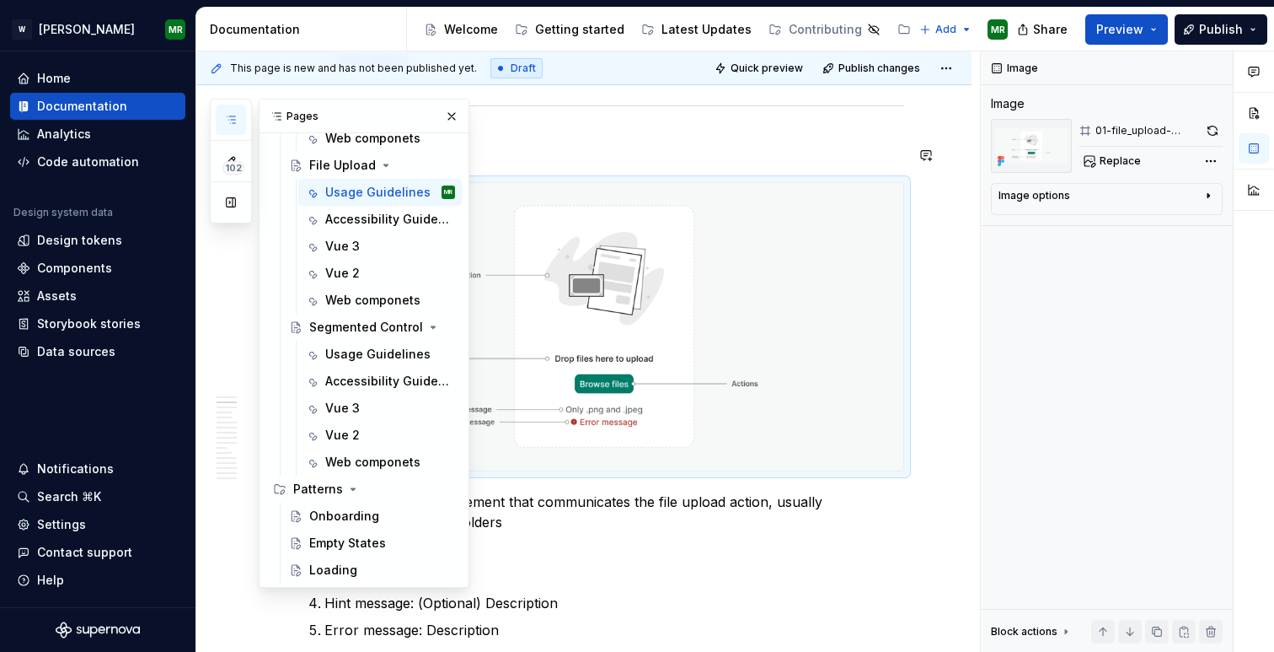
click at [227, 121] on icon "button" at bounding box center [230, 119] width 13 height 13
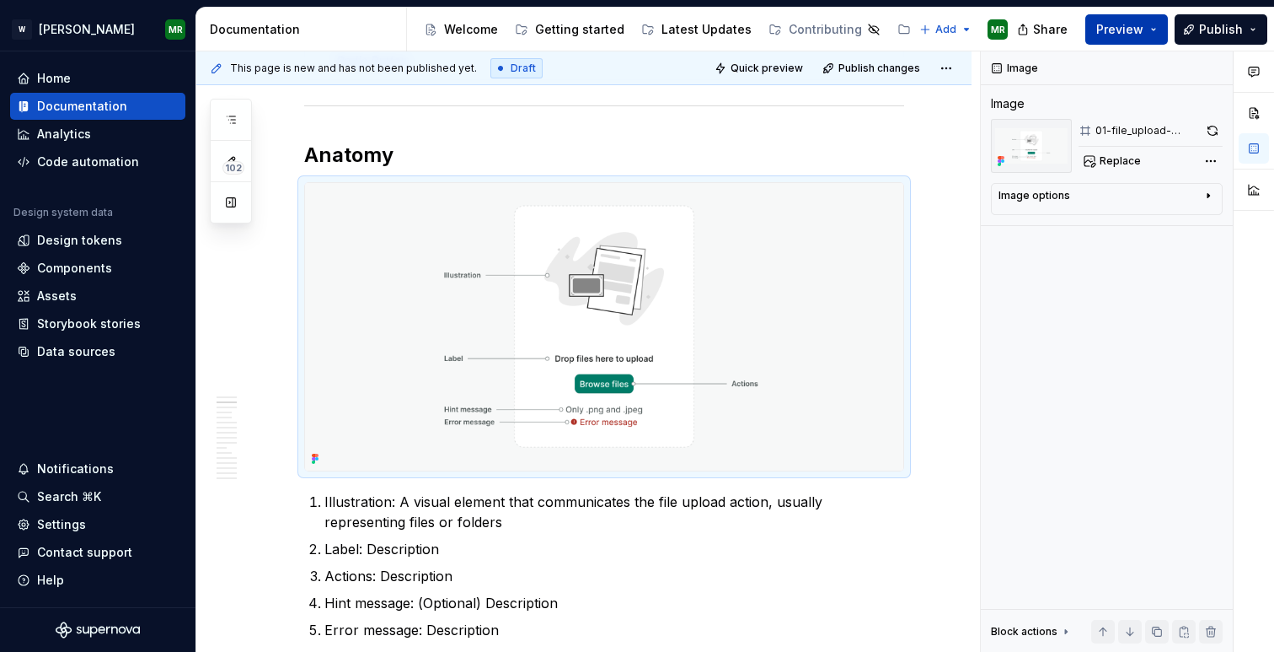
click at [1157, 28] on button "Preview" at bounding box center [1127, 29] width 83 height 30
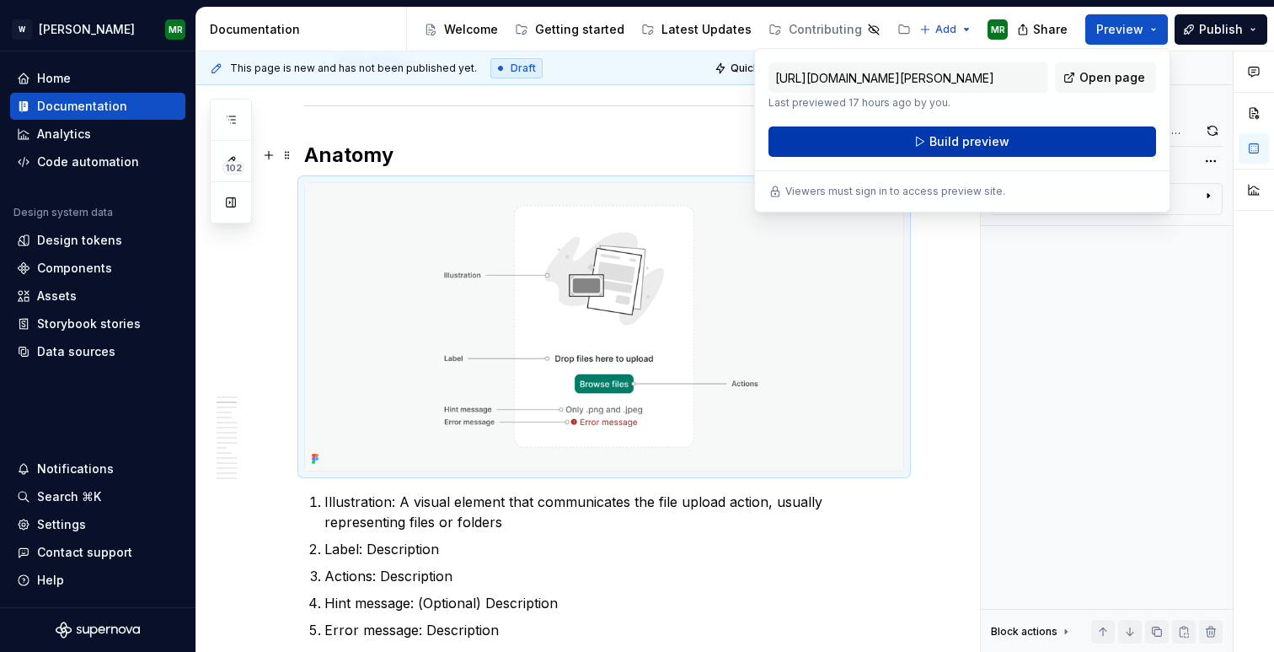
click at [965, 148] on span "Build preview" at bounding box center [970, 141] width 80 height 17
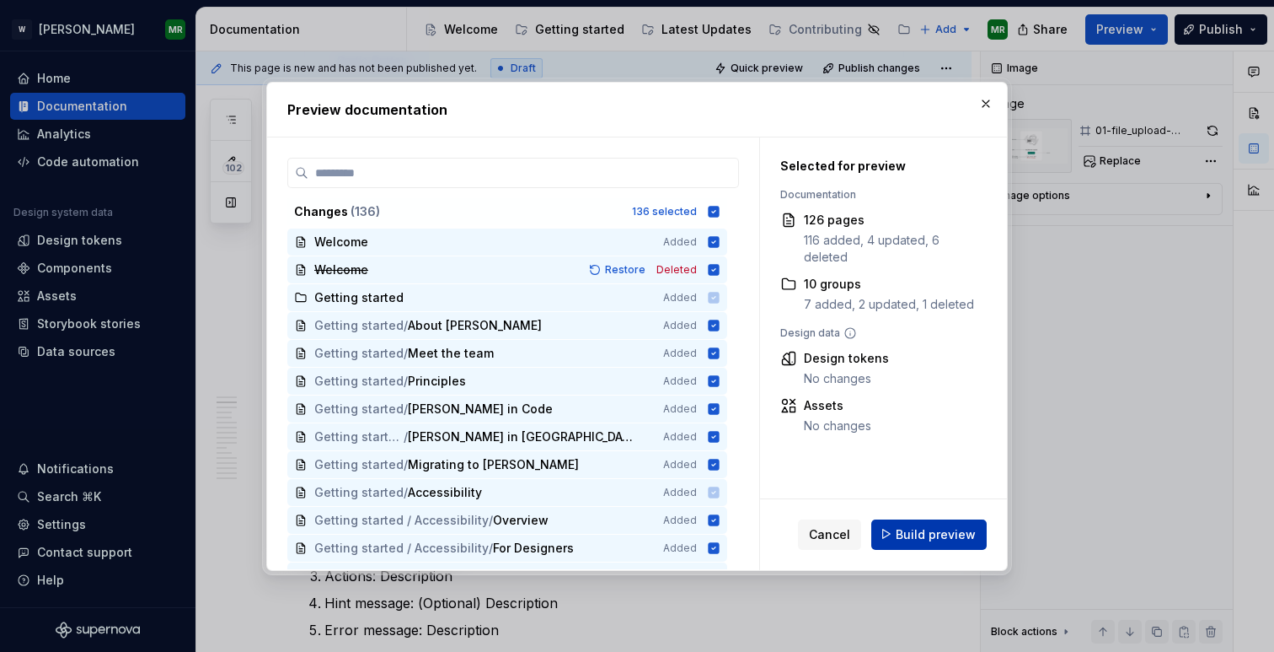
click at [888, 532] on button "Build preview" at bounding box center [929, 533] width 115 height 30
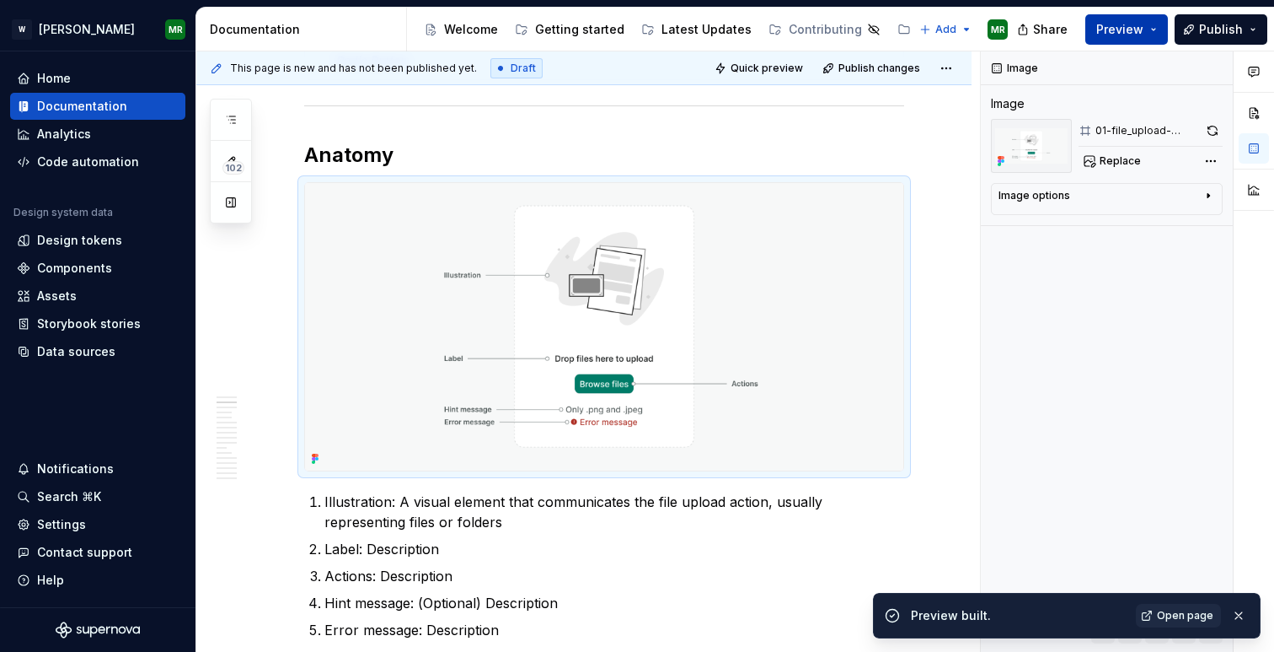
click at [1123, 29] on span "Preview" at bounding box center [1120, 29] width 47 height 17
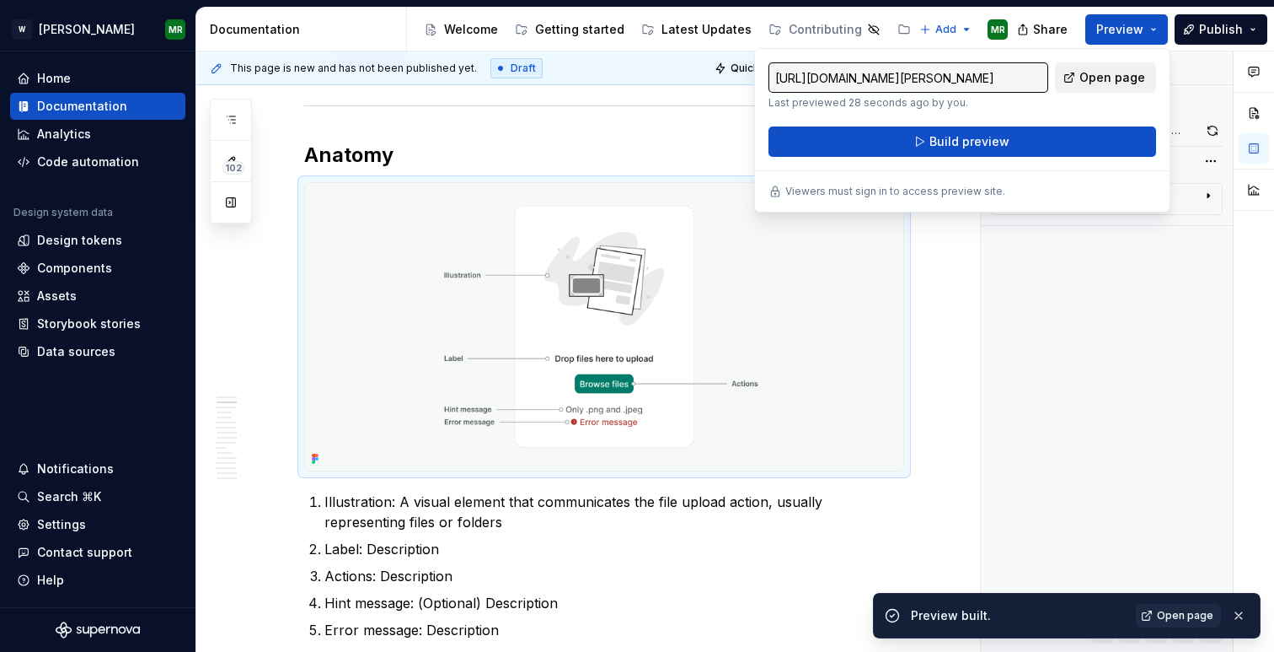
click at [1077, 80] on link "Open page" at bounding box center [1105, 77] width 101 height 30
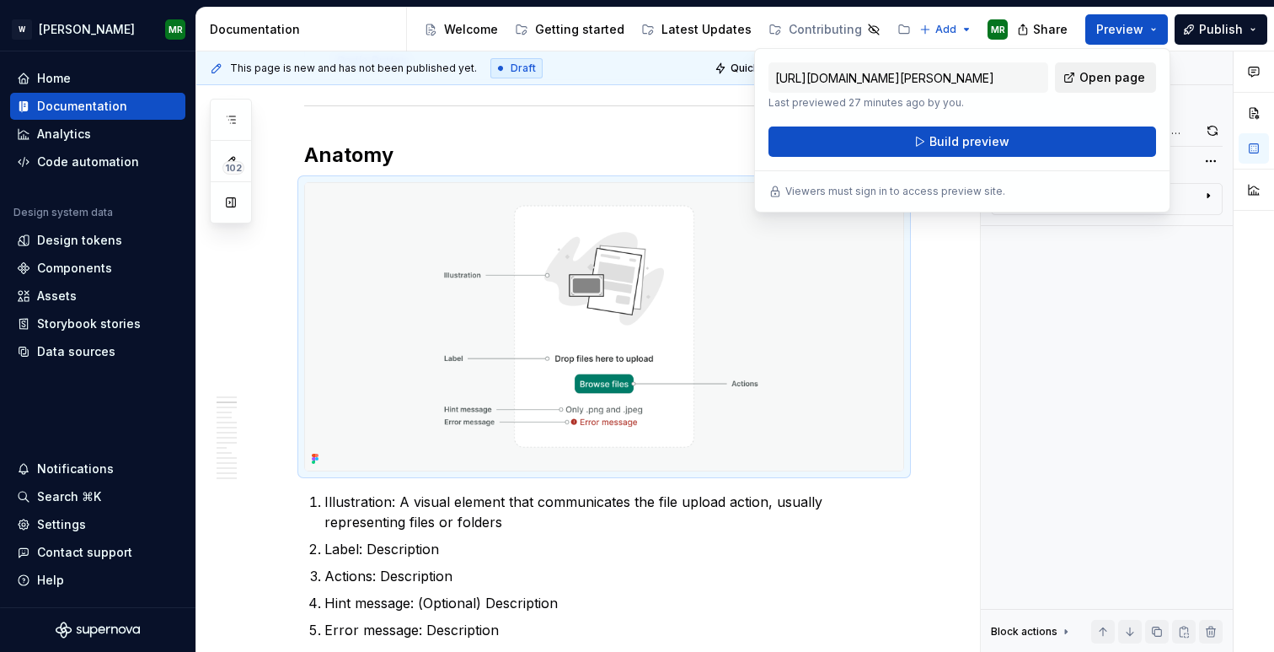
type textarea "*"
